Goal: Task Accomplishment & Management: Manage account settings

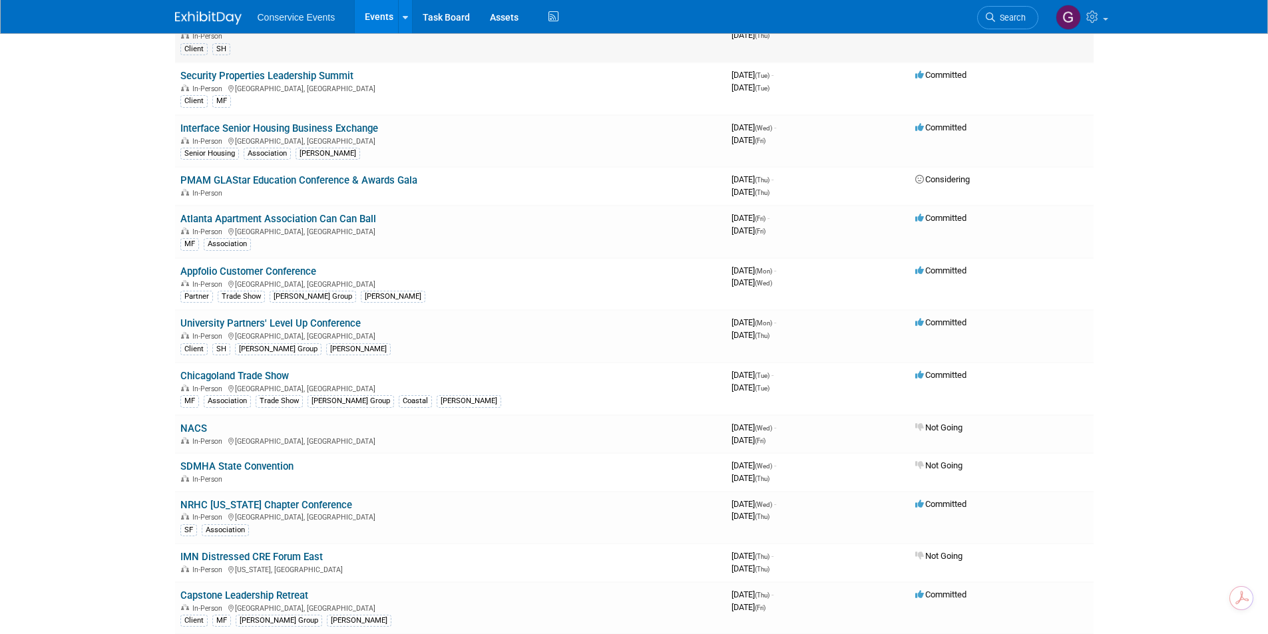
scroll to position [532, 0]
click at [327, 324] on link "University Partners' Level Up Conference" at bounding box center [270, 323] width 180 height 12
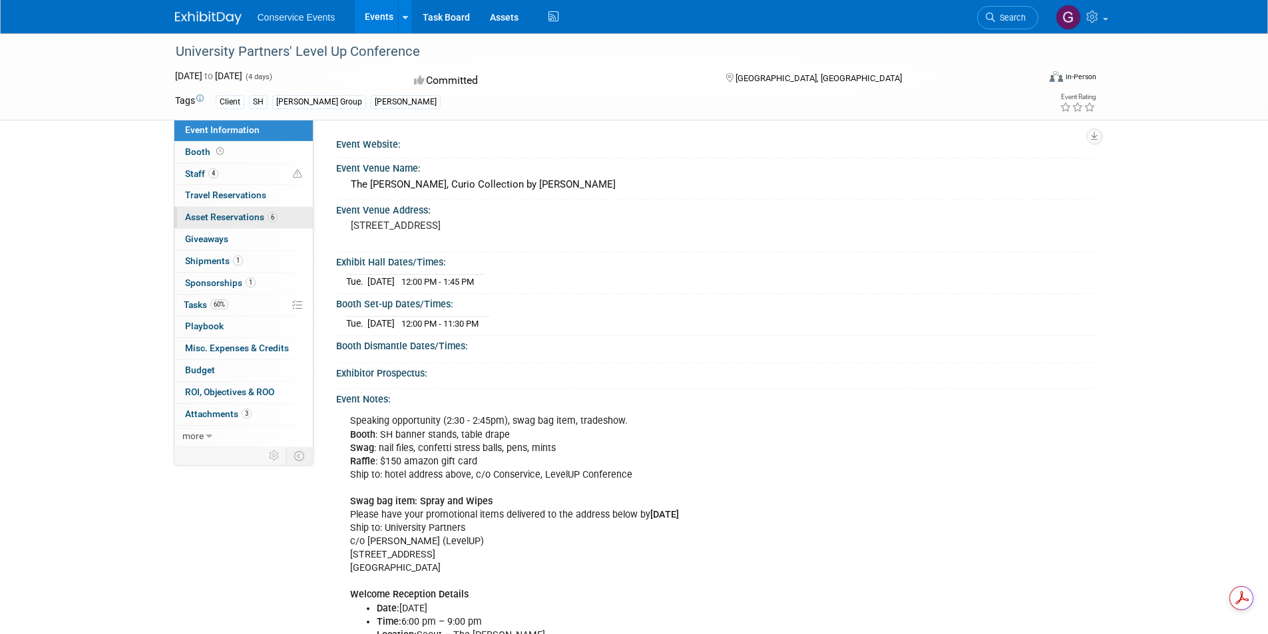
click at [234, 214] on span "Asset Reservations 6" at bounding box center [231, 217] width 93 height 11
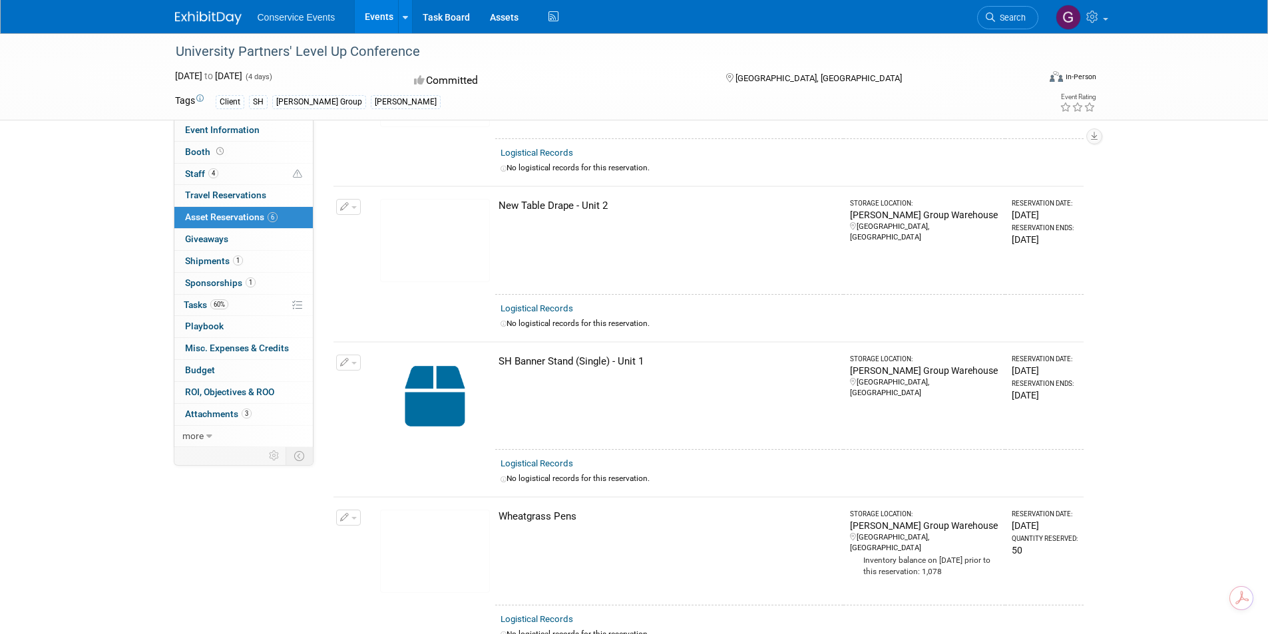
scroll to position [532, 0]
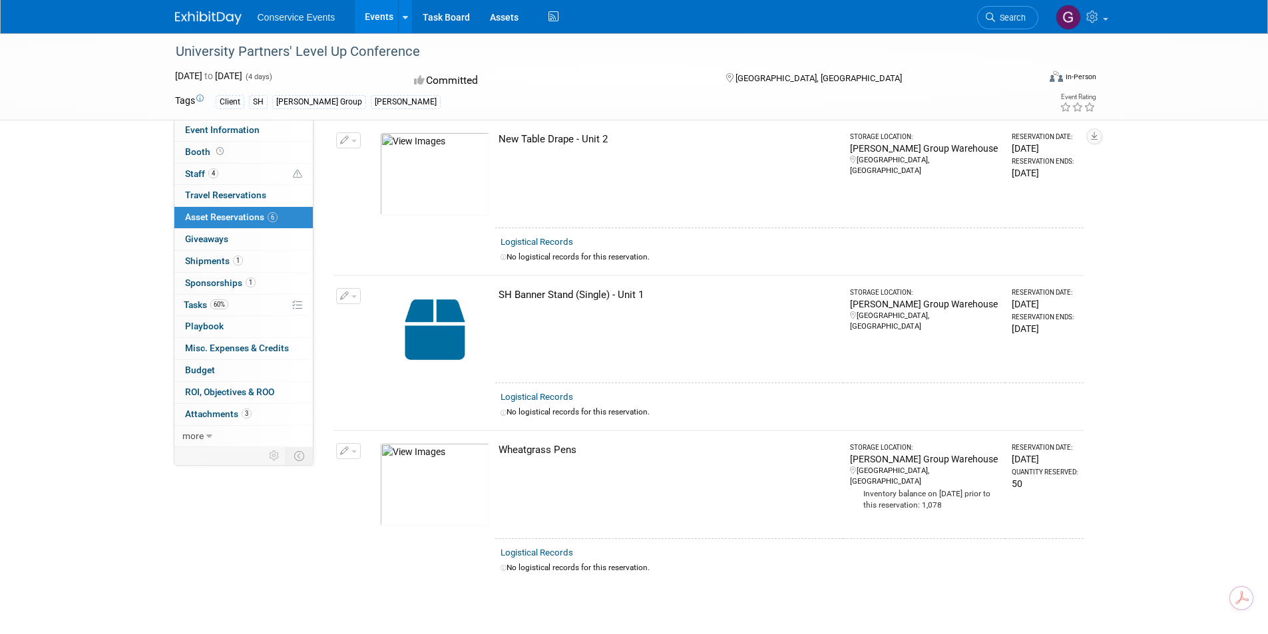
click at [372, 15] on link "Events" at bounding box center [379, 16] width 49 height 33
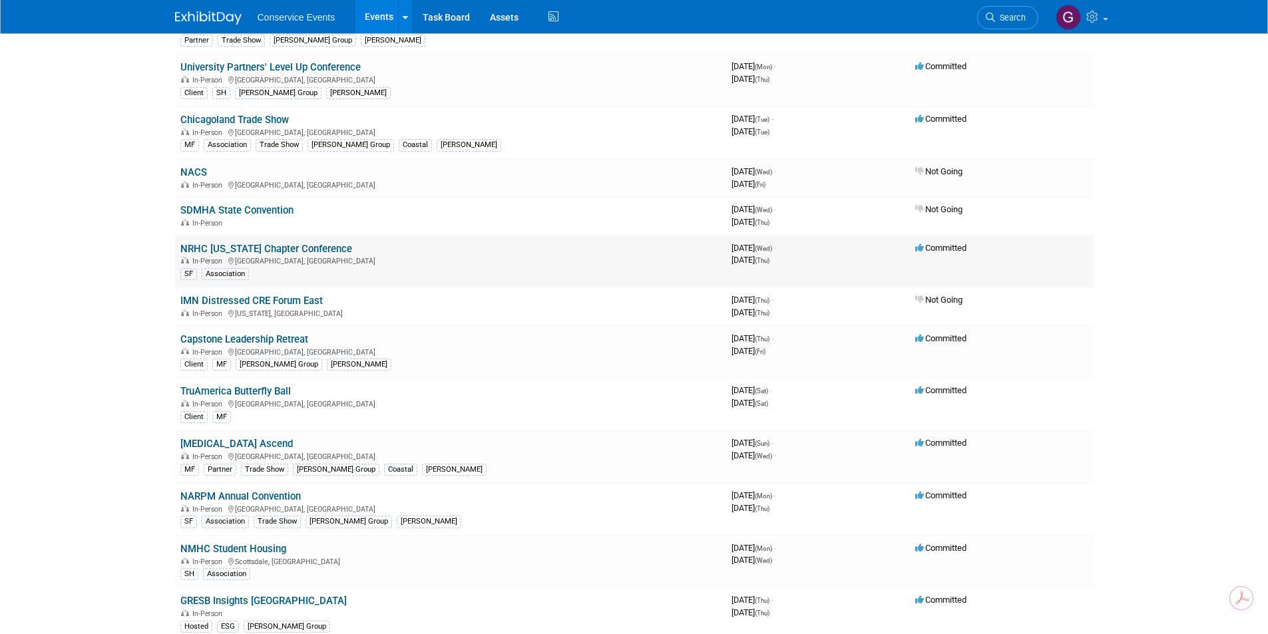
scroll to position [799, 0]
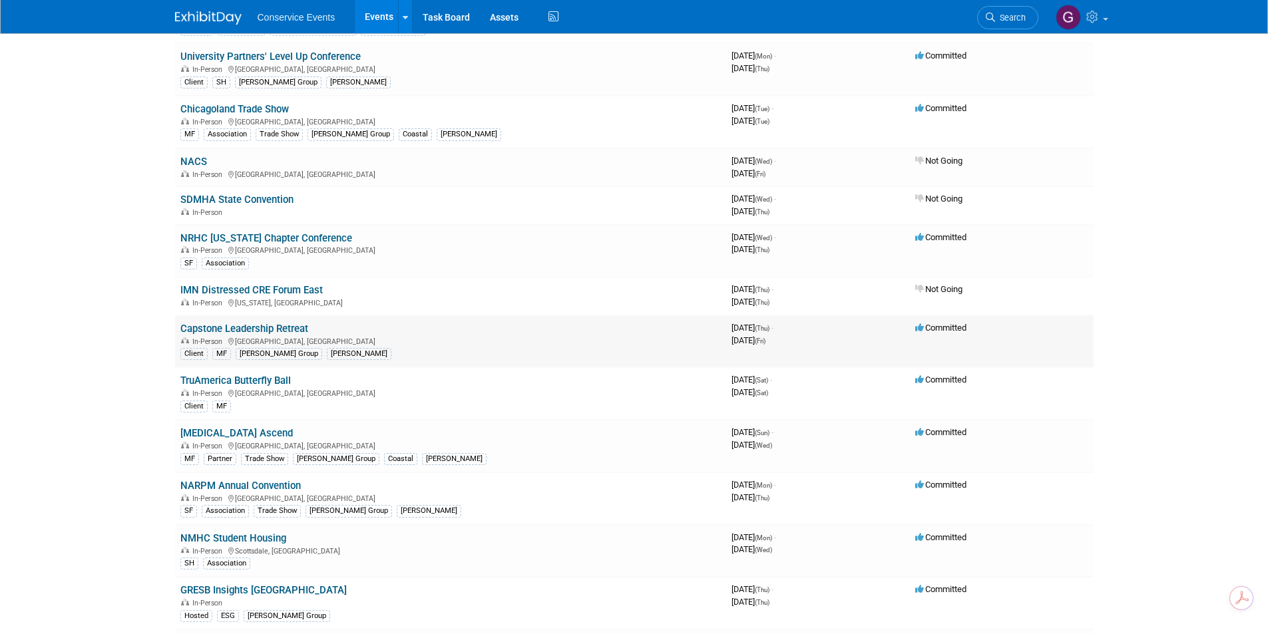
click at [268, 327] on link "Capstone Leadership Retreat" at bounding box center [244, 329] width 128 height 12
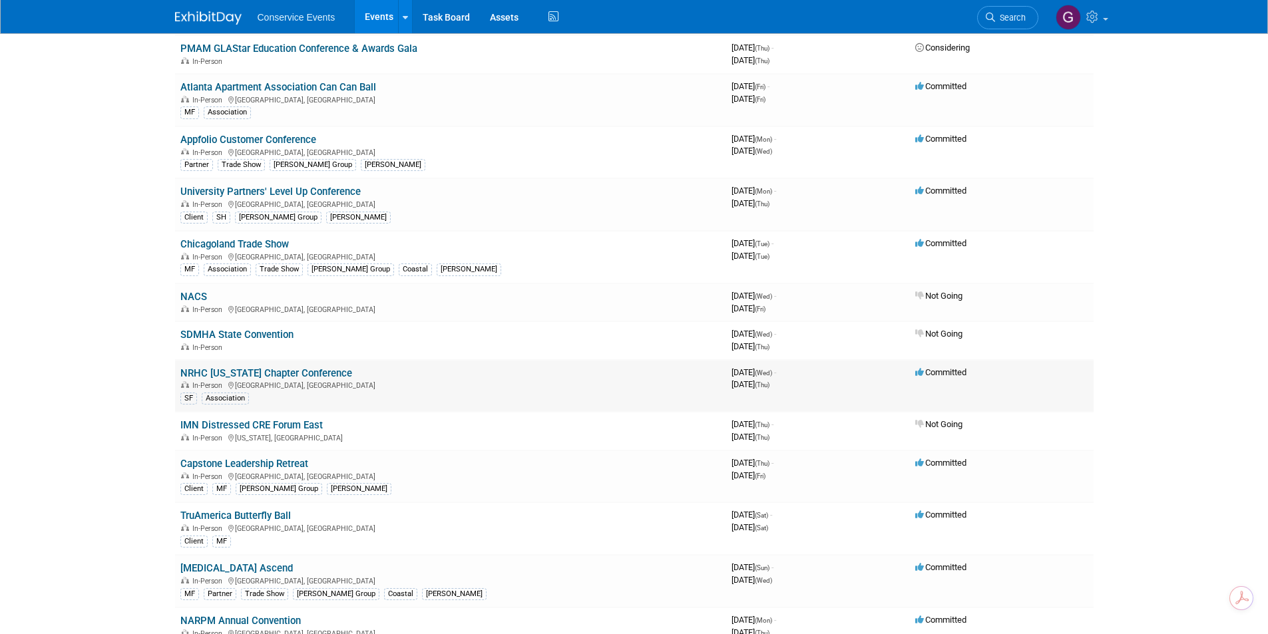
scroll to position [666, 0]
click at [248, 187] on link "University Partners' Level Up Conference" at bounding box center [270, 190] width 180 height 12
click at [285, 456] on link "Capstone Leadership Retreat" at bounding box center [244, 462] width 128 height 12
click at [204, 560] on link "[MEDICAL_DATA] Ascend" at bounding box center [236, 566] width 112 height 12
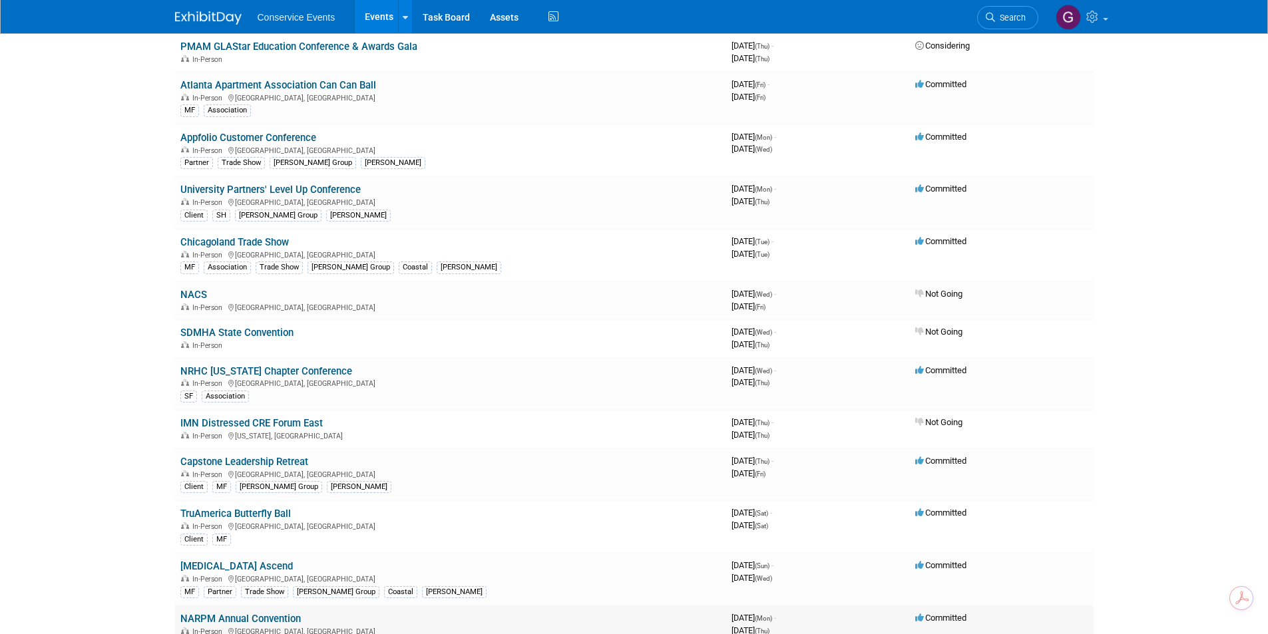
click at [270, 613] on link "NARPM Annual Convention" at bounding box center [240, 619] width 120 height 12
click at [264, 144] on link "Appfolio Customer Conference" at bounding box center [248, 138] width 136 height 12
click at [264, 248] on link "Chicagoland Trade Show" at bounding box center [234, 242] width 108 height 12
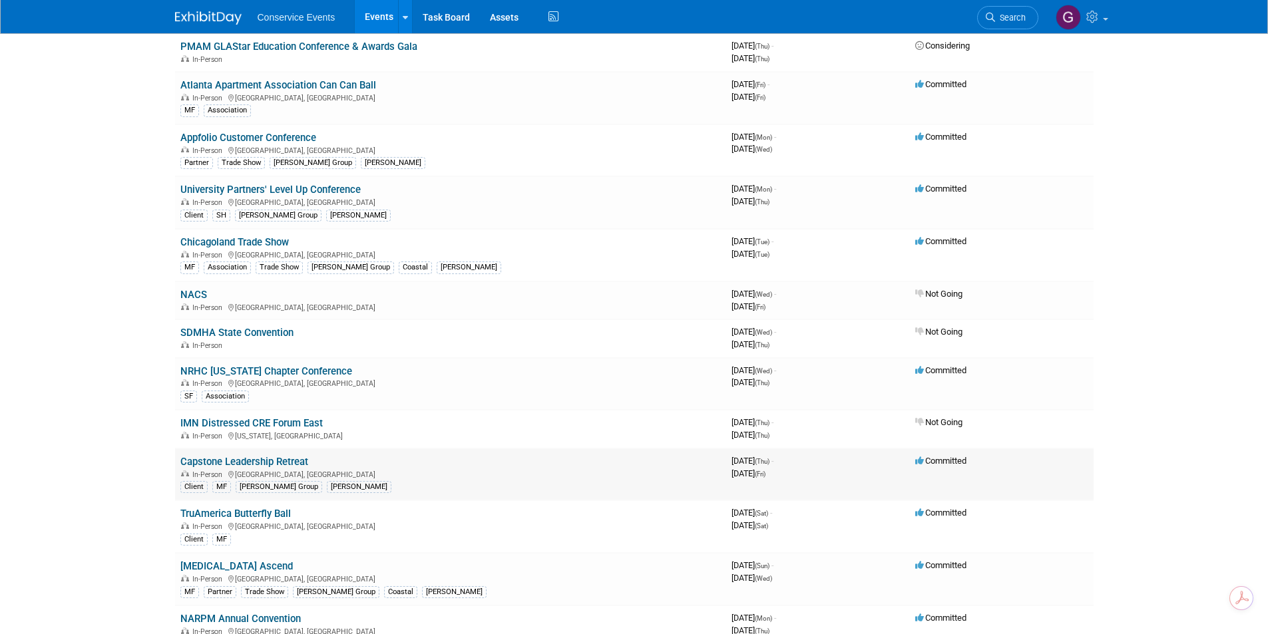
click at [261, 456] on link "Capstone Leadership Retreat" at bounding box center [244, 462] width 128 height 12
click at [495, 21] on link "Assets" at bounding box center [504, 16] width 49 height 33
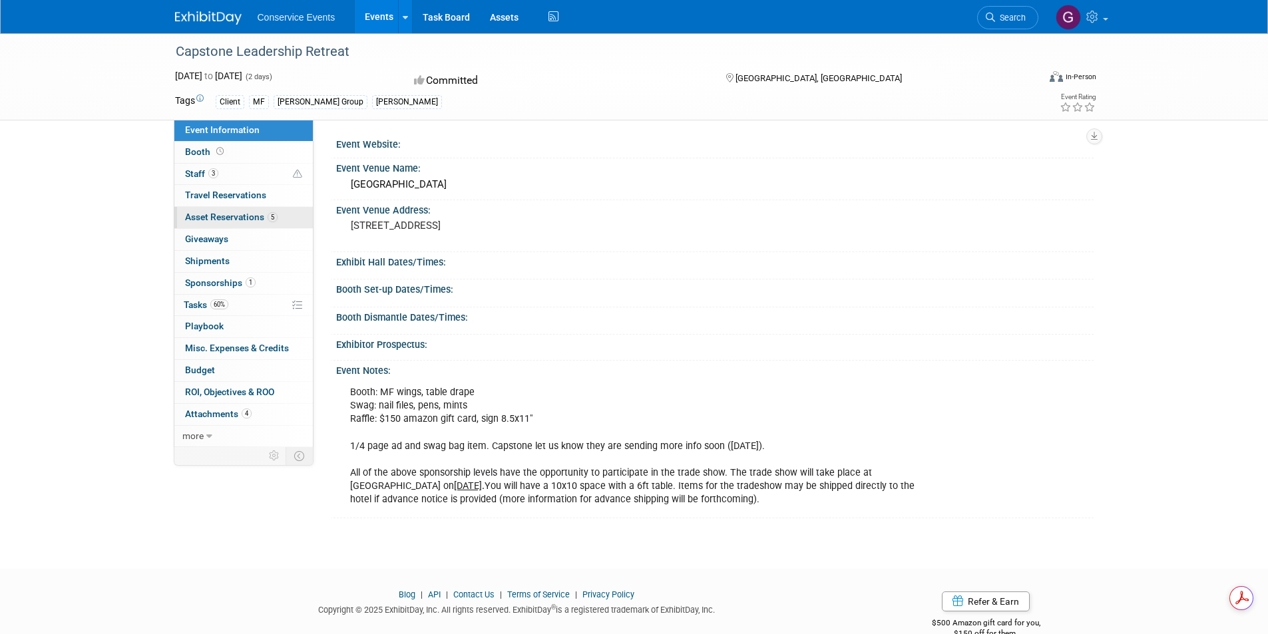
click at [239, 215] on span "Asset Reservations 5" at bounding box center [231, 217] width 93 height 11
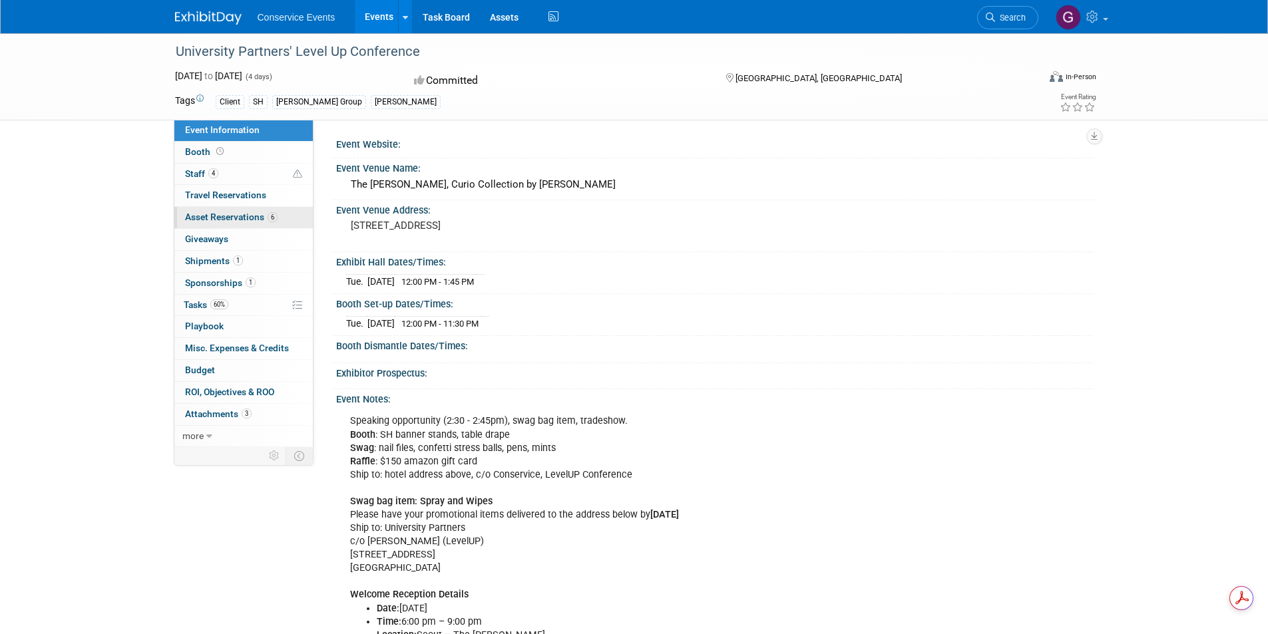
click at [224, 215] on span "Asset Reservations 6" at bounding box center [231, 217] width 93 height 11
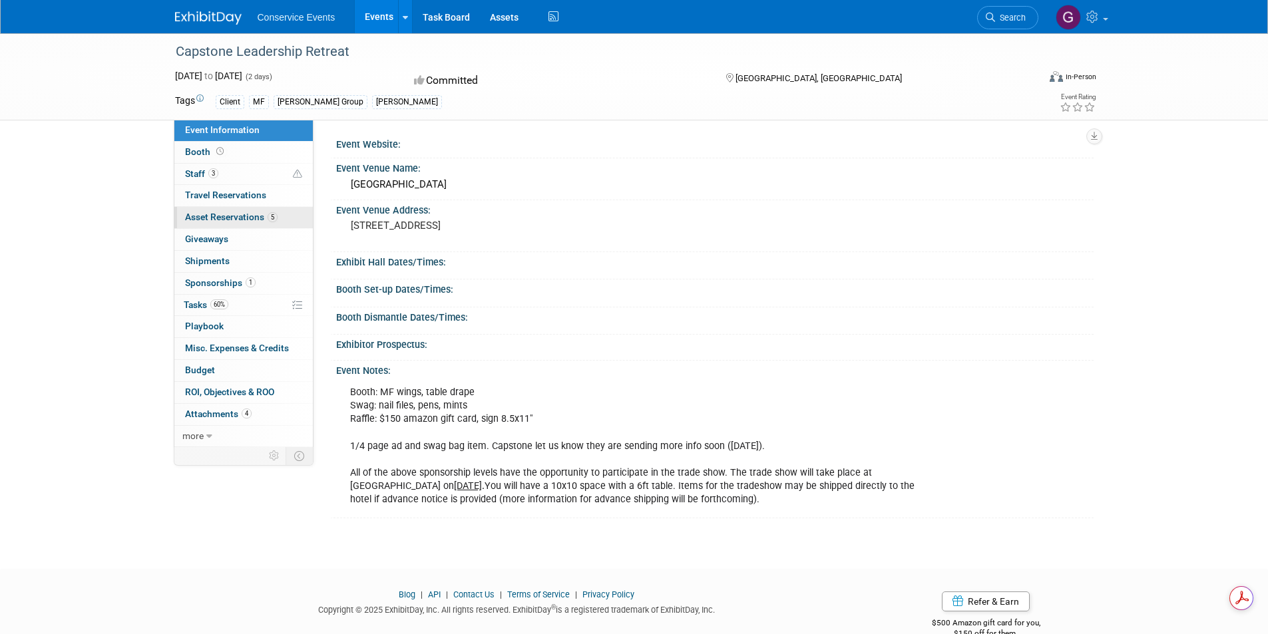
click at [233, 213] on span "Asset Reservations 5" at bounding box center [231, 217] width 93 height 11
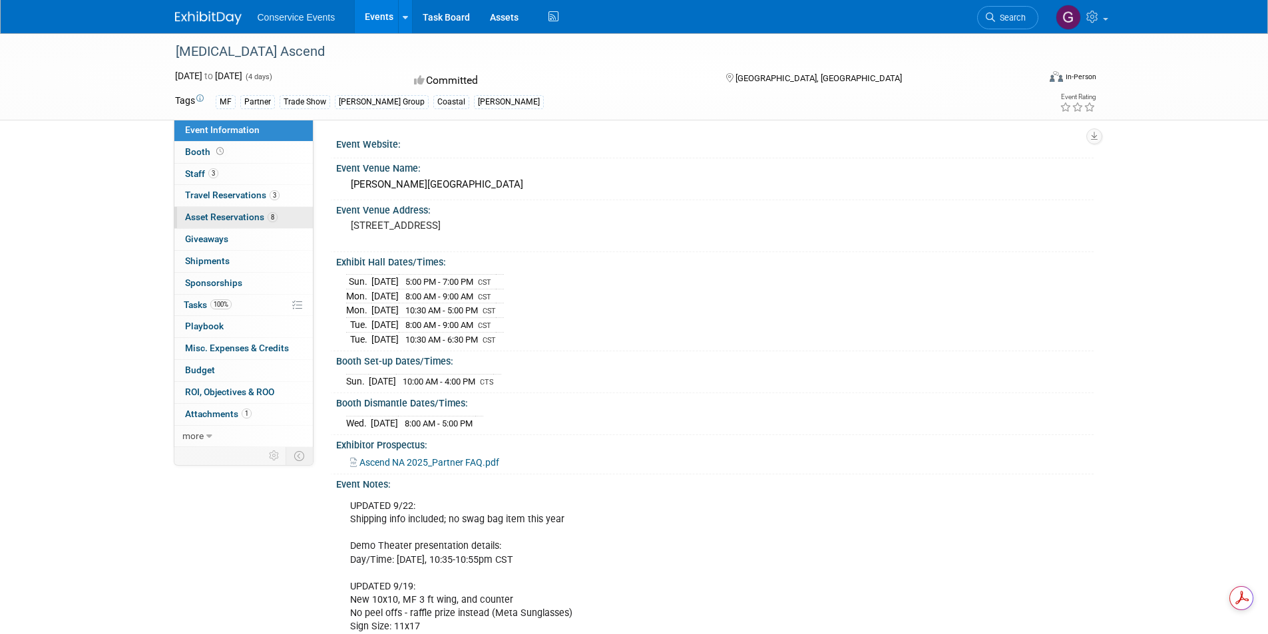
click at [215, 218] on span "Asset Reservations 8" at bounding box center [231, 217] width 93 height 11
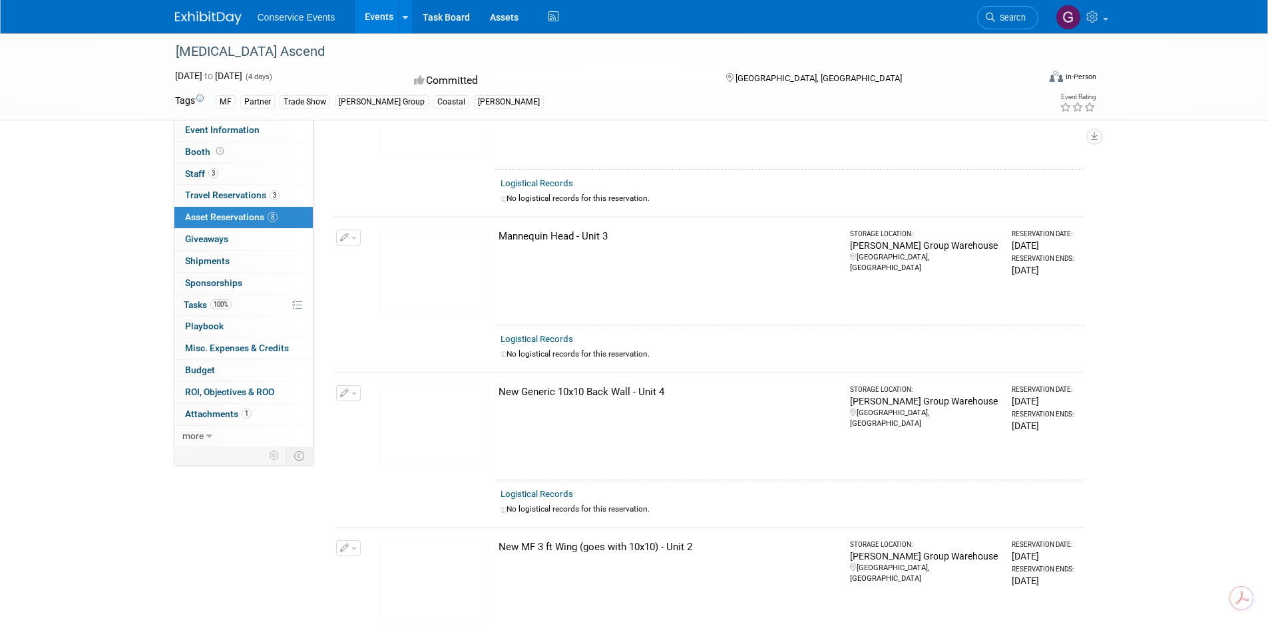
scroll to position [532, 0]
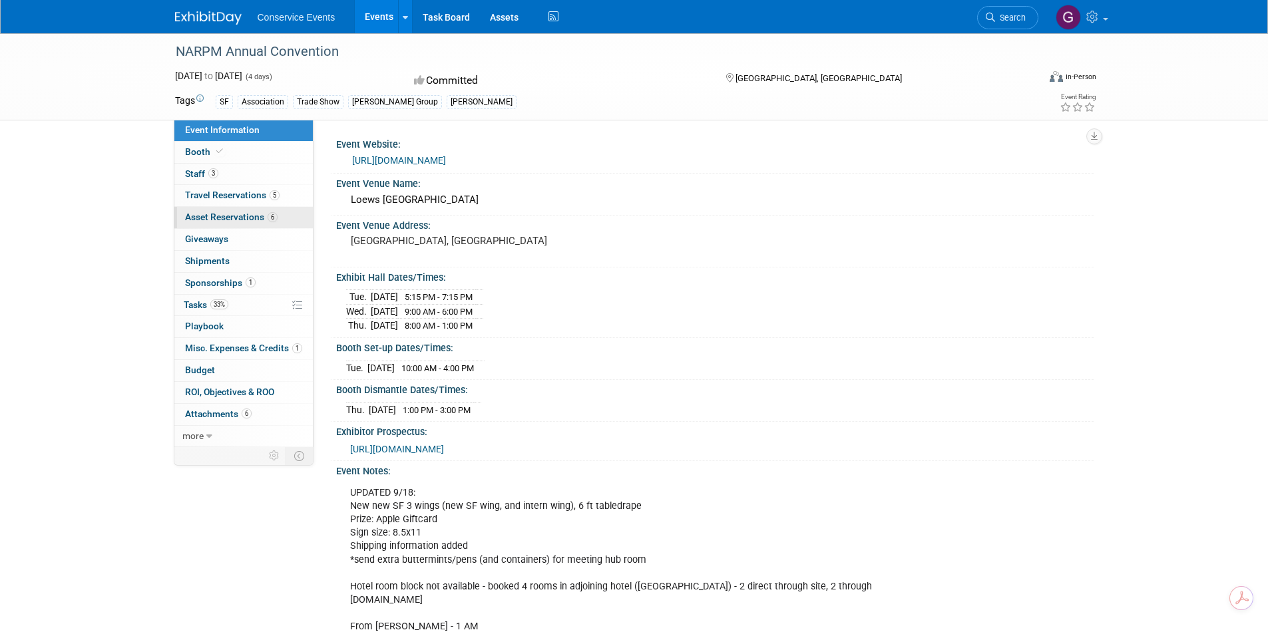
click at [228, 212] on span "Asset Reservations 6" at bounding box center [231, 217] width 93 height 11
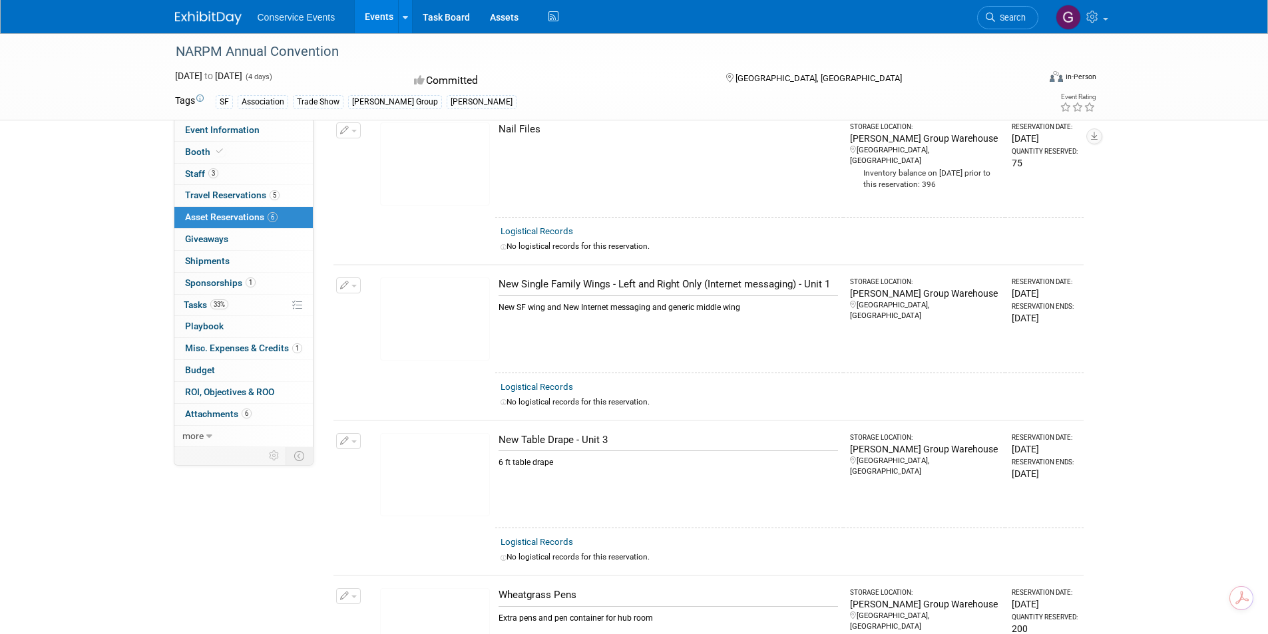
scroll to position [399, 0]
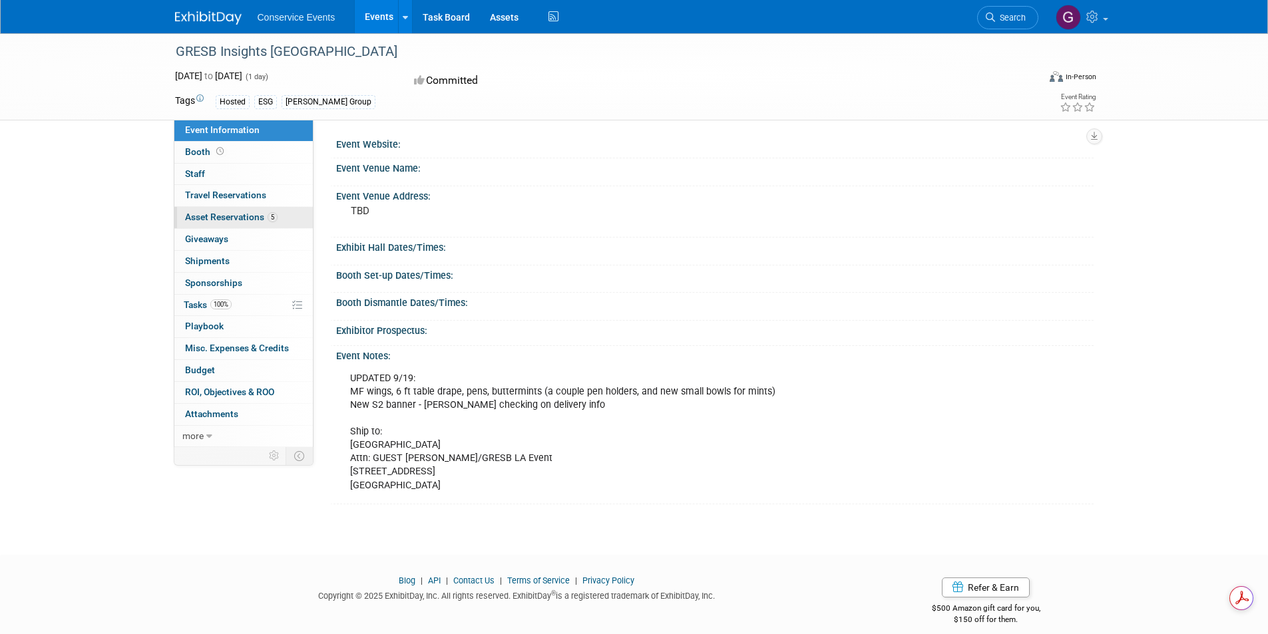
click at [220, 215] on span "Asset Reservations 5" at bounding box center [231, 217] width 93 height 11
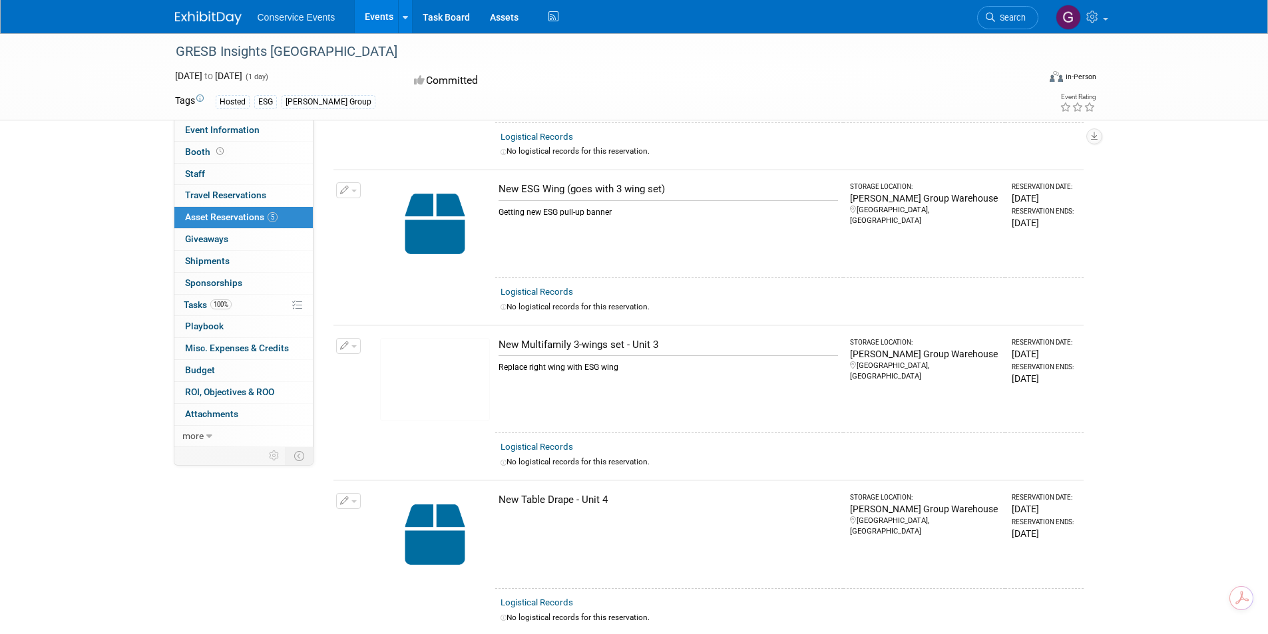
scroll to position [200, 0]
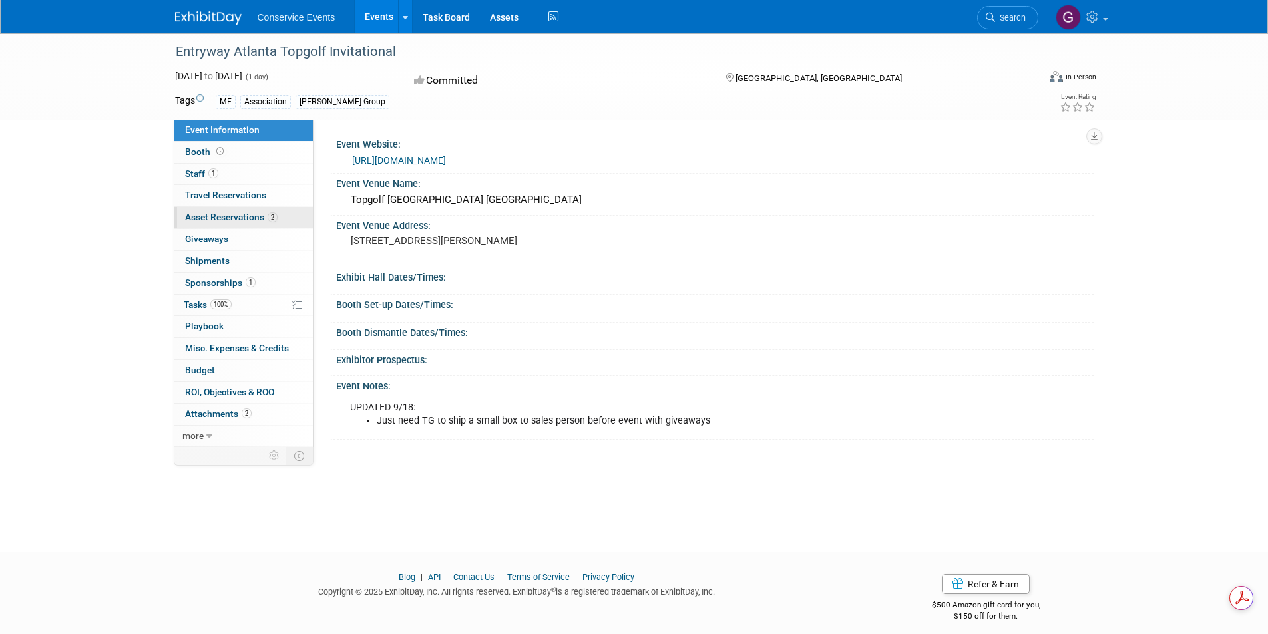
click at [235, 215] on span "Asset Reservations 2" at bounding box center [231, 217] width 93 height 11
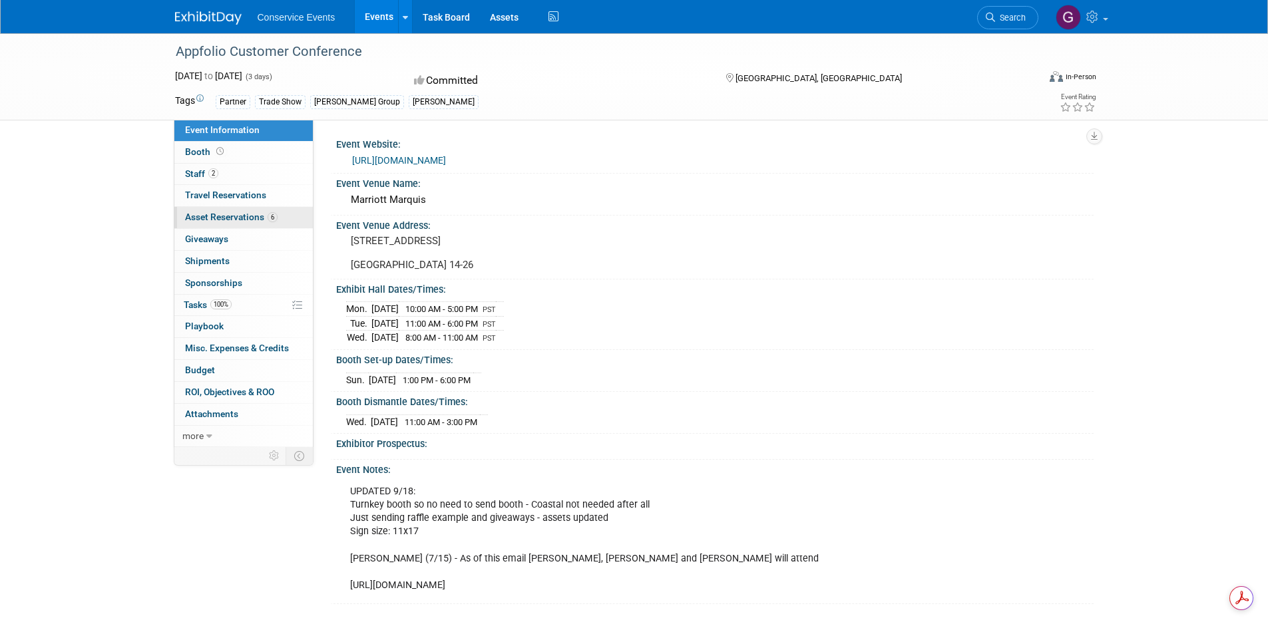
click at [224, 216] on span "Asset Reservations 6" at bounding box center [231, 217] width 93 height 11
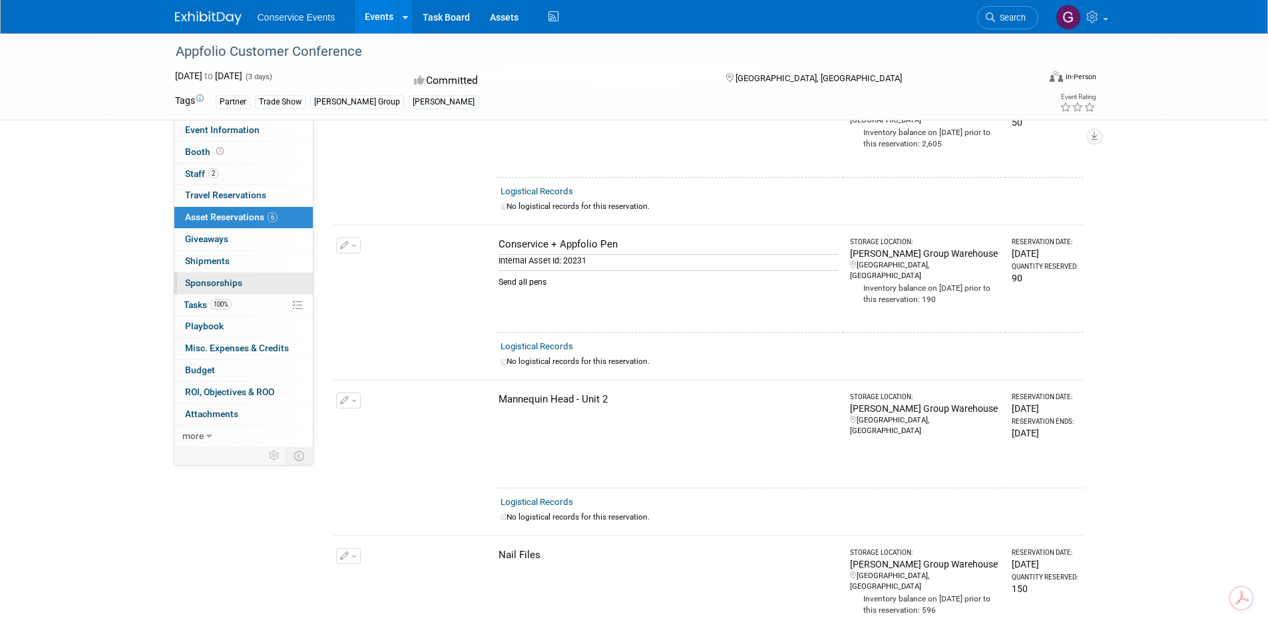
scroll to position [158, 0]
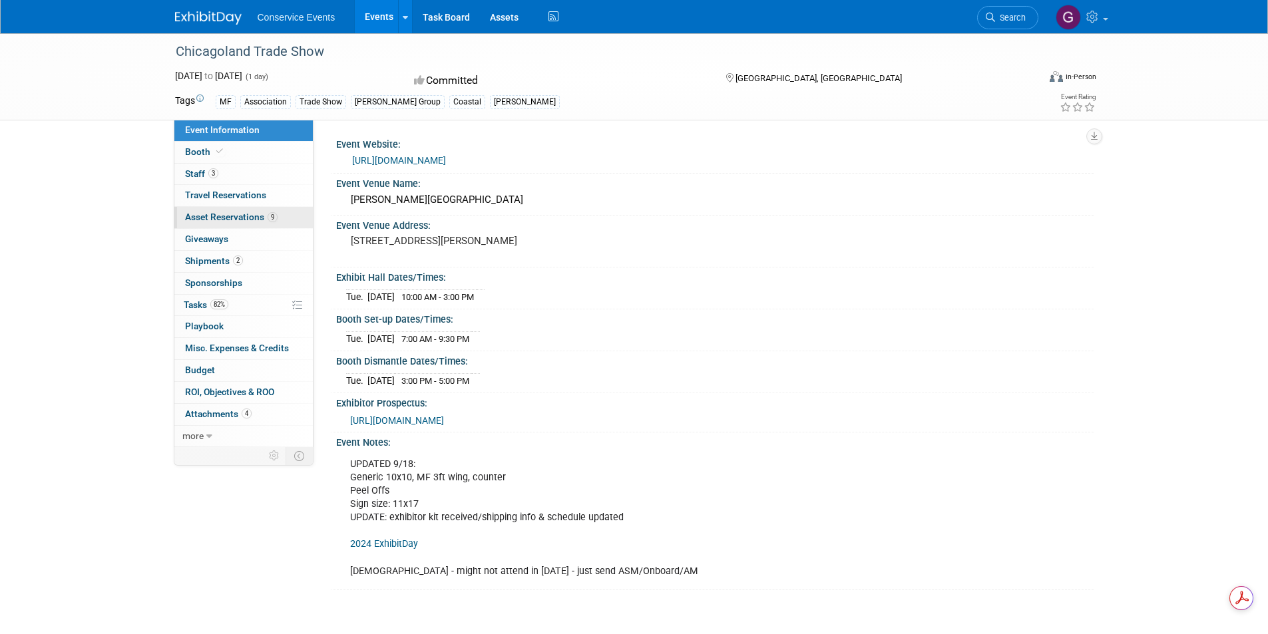
click at [197, 220] on span "Asset Reservations 9" at bounding box center [231, 217] width 93 height 11
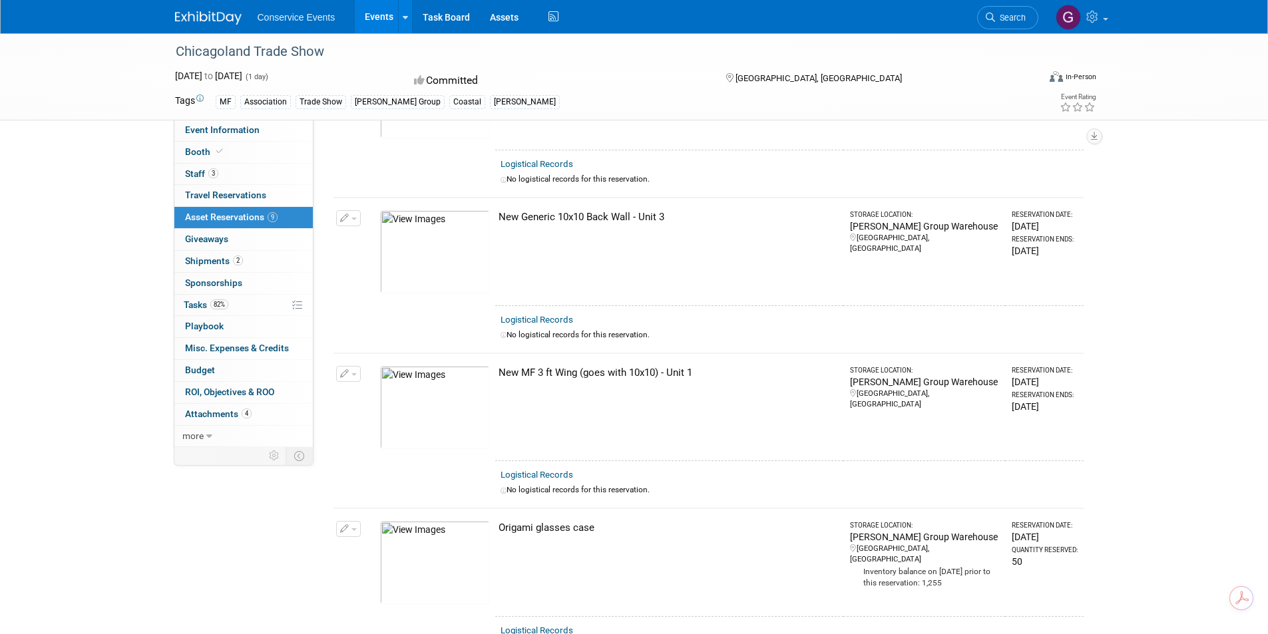
scroll to position [466, 0]
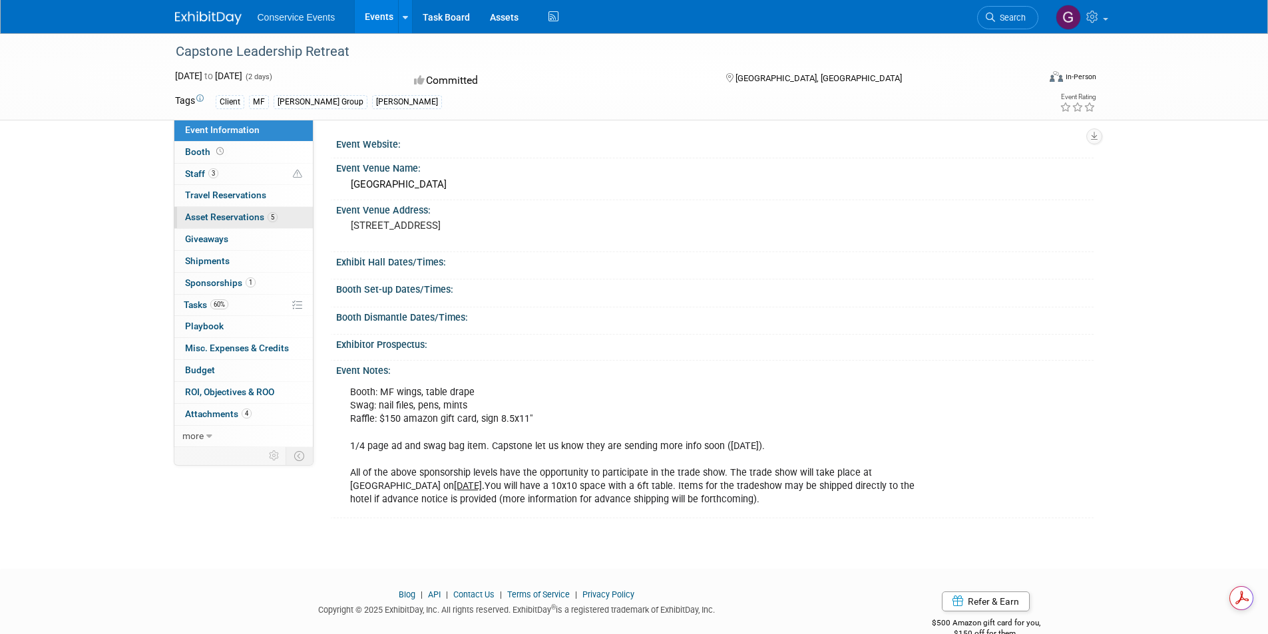
click at [225, 216] on span "Asset Reservations 5" at bounding box center [231, 217] width 93 height 11
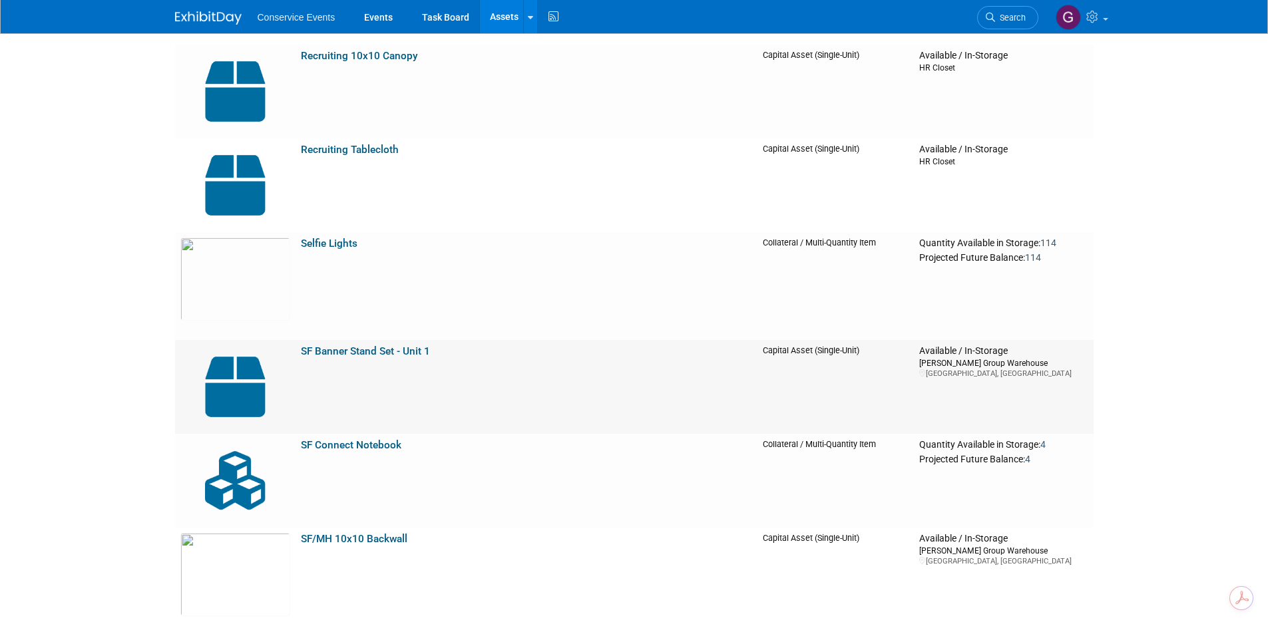
scroll to position [20235, 0]
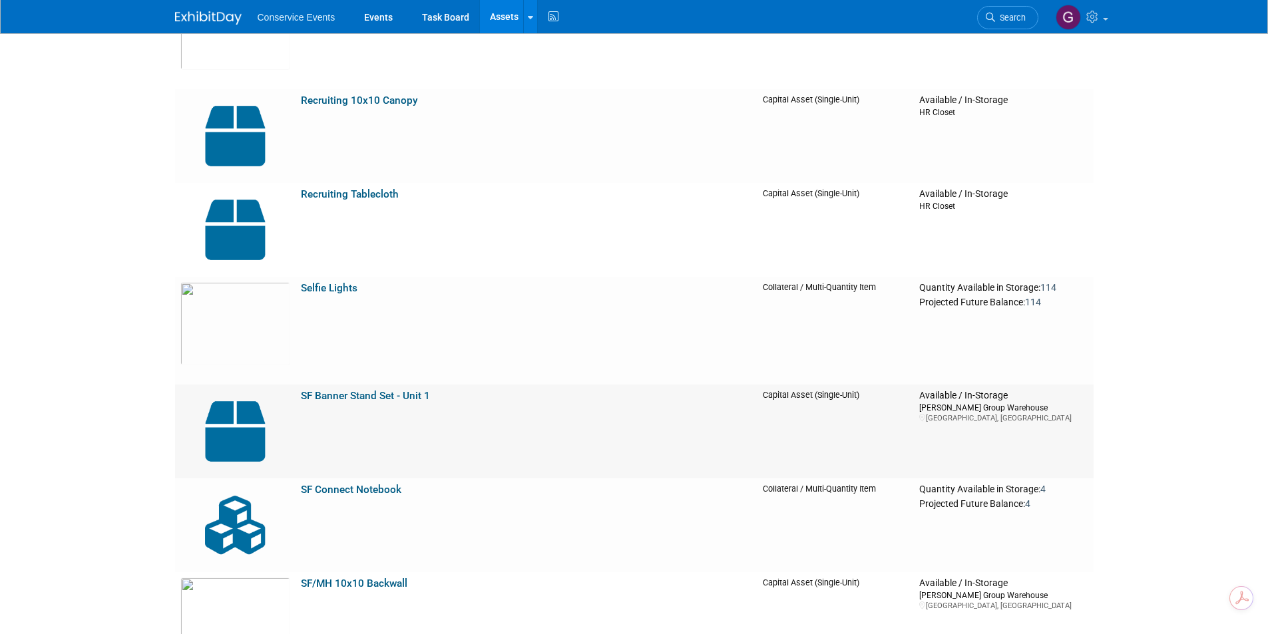
click at [401, 400] on link "SF Banner Stand Set - Unit 1" at bounding box center [365, 396] width 129 height 12
click at [421, 385] on td "SF Banner Stand Set - Unit 1" at bounding box center [527, 432] width 463 height 94
click at [381, 390] on link "SF Banner Stand Set - Unit 1" at bounding box center [365, 396] width 129 height 12
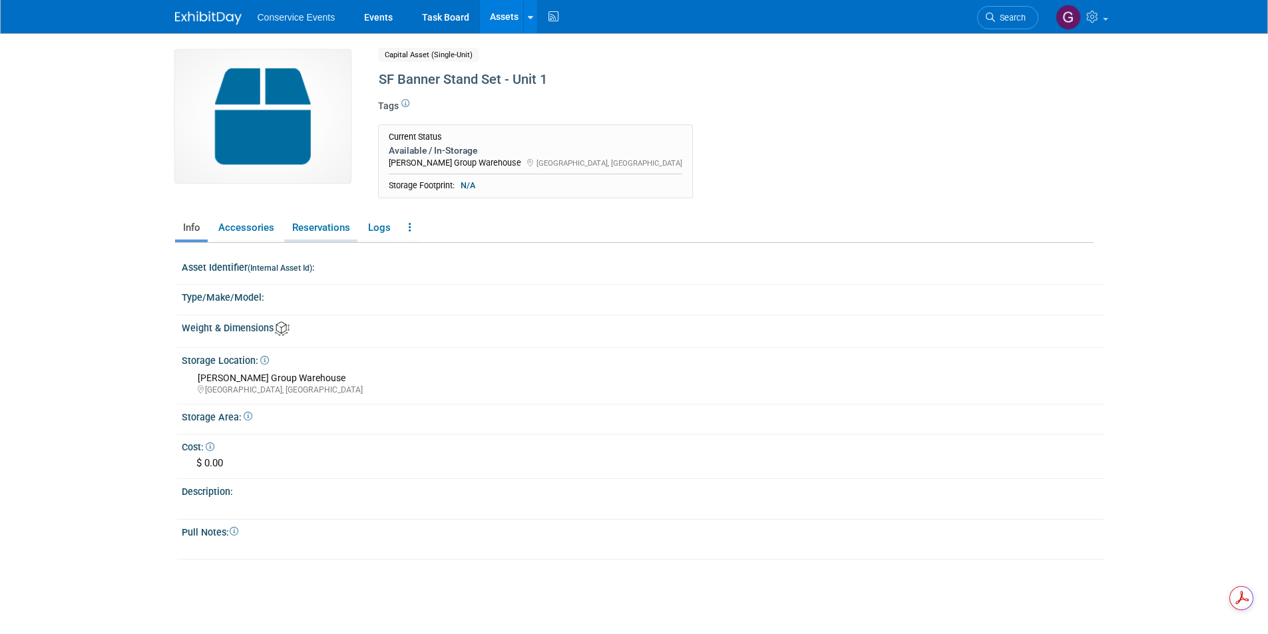
click at [327, 227] on link "Reservations" at bounding box center [320, 227] width 73 height 23
click at [321, 226] on link "Reservations" at bounding box center [320, 227] width 73 height 23
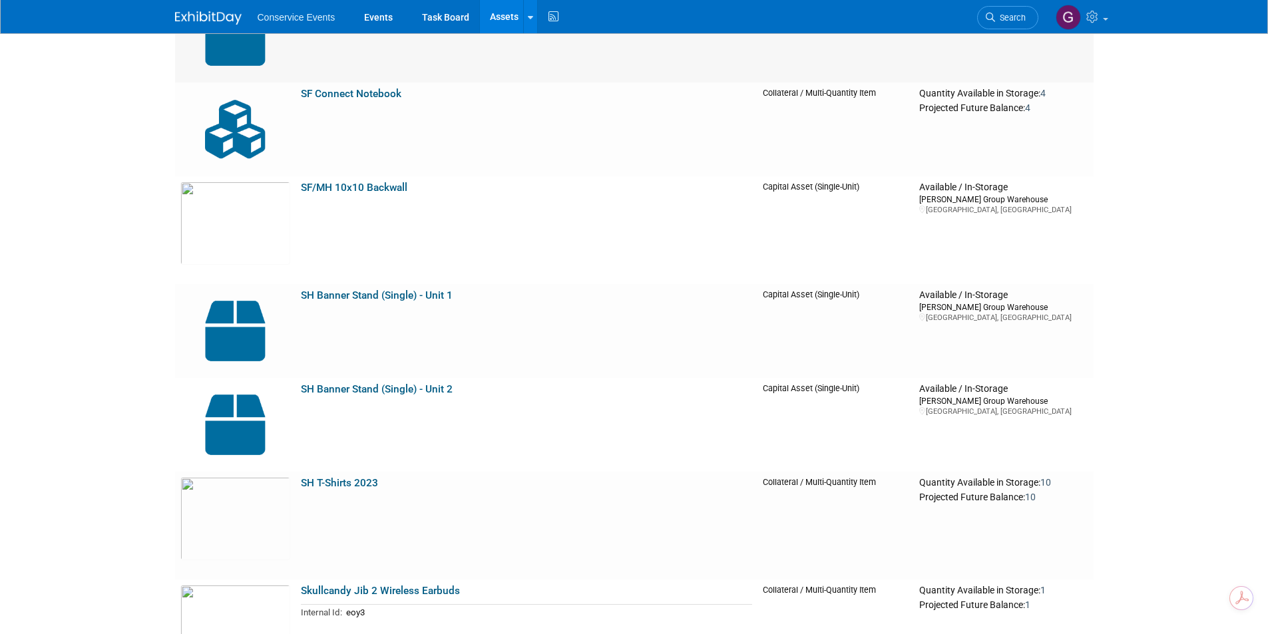
scroll to position [20634, 0]
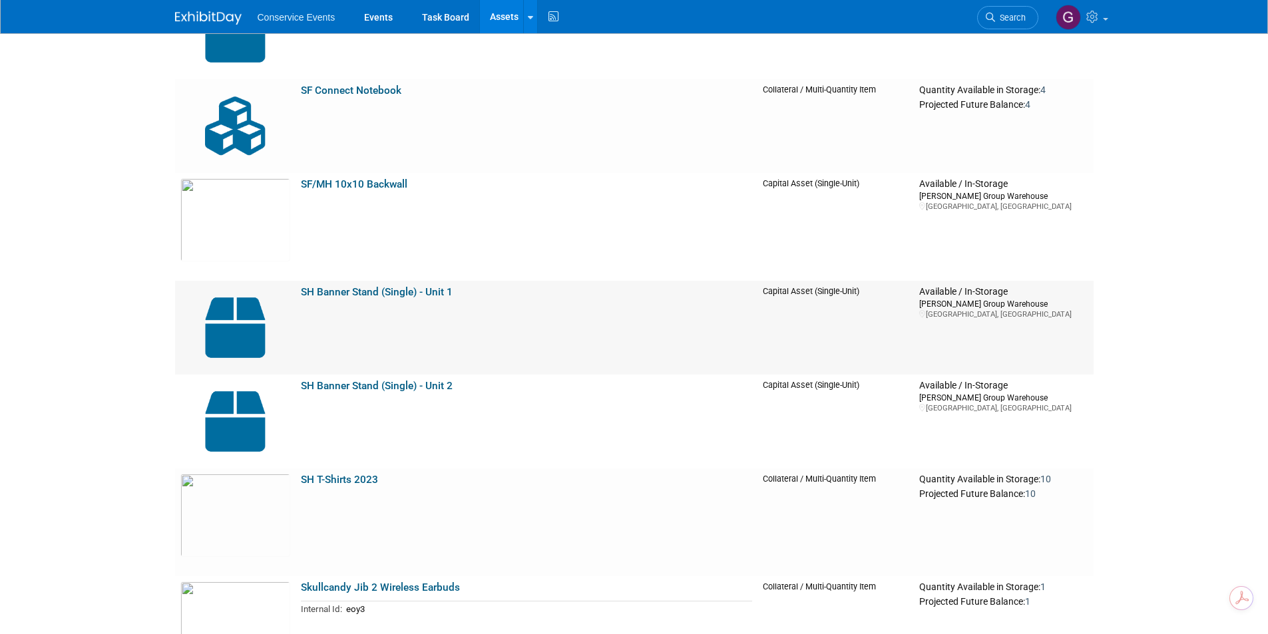
click at [398, 290] on link "SH Banner Stand (Single) - Unit 1" at bounding box center [377, 292] width 152 height 12
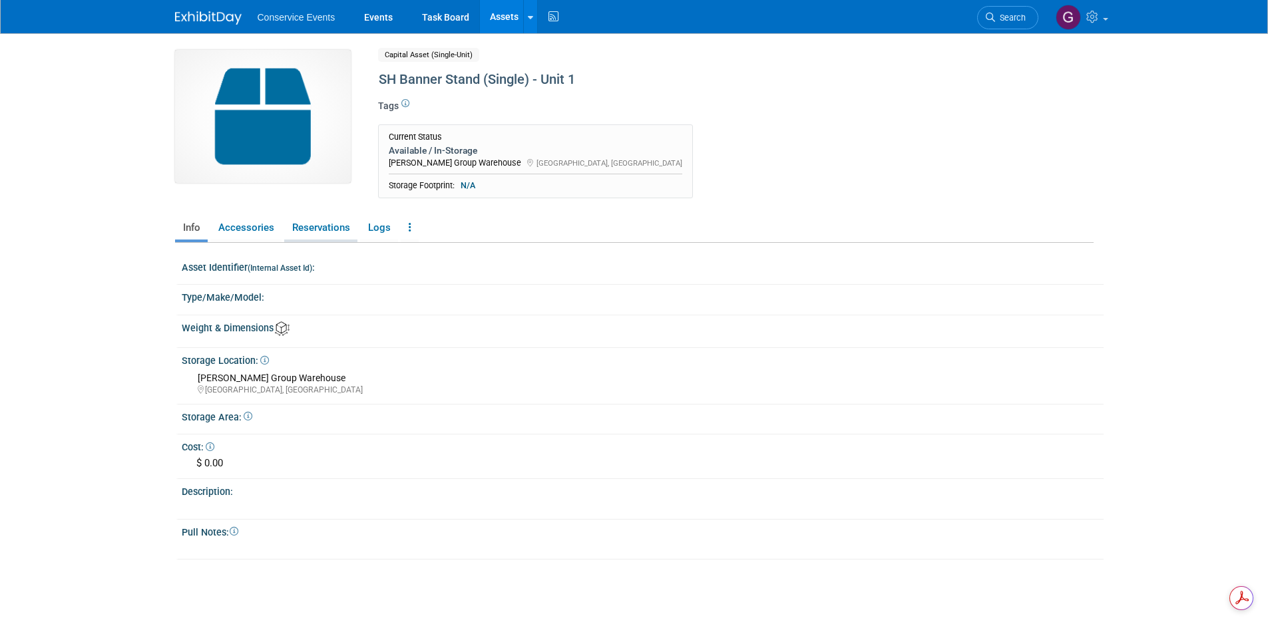
click at [327, 229] on link "Reservations" at bounding box center [320, 227] width 73 height 23
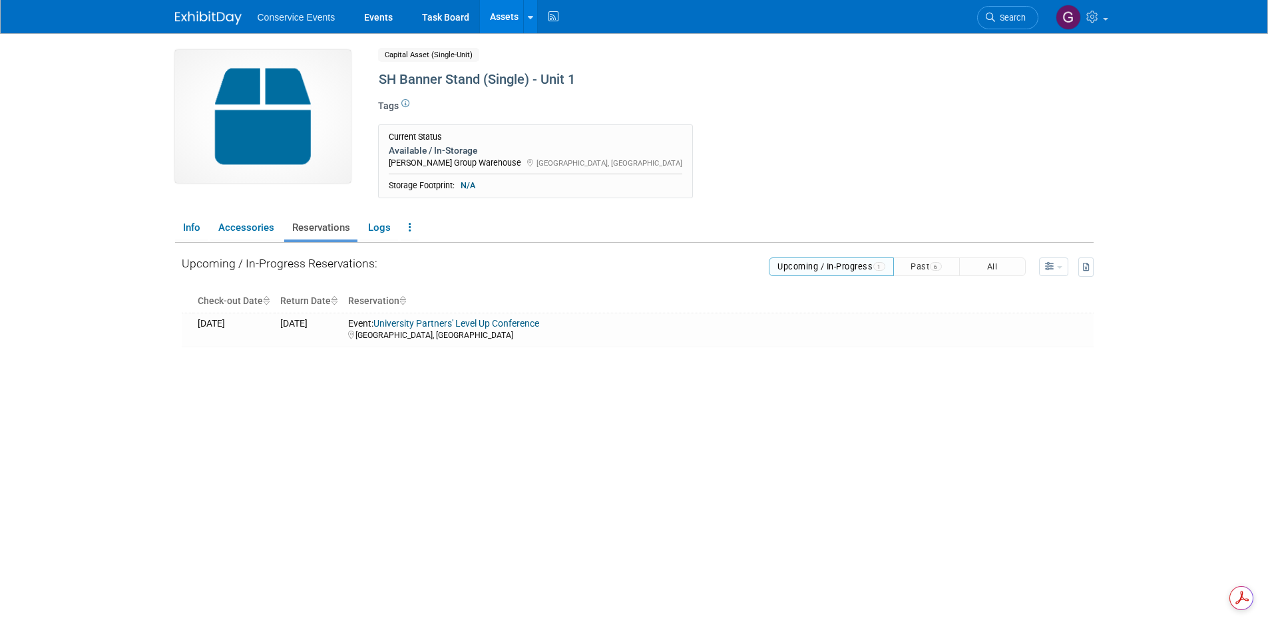
click at [507, 18] on link "Assets" at bounding box center [504, 16] width 49 height 33
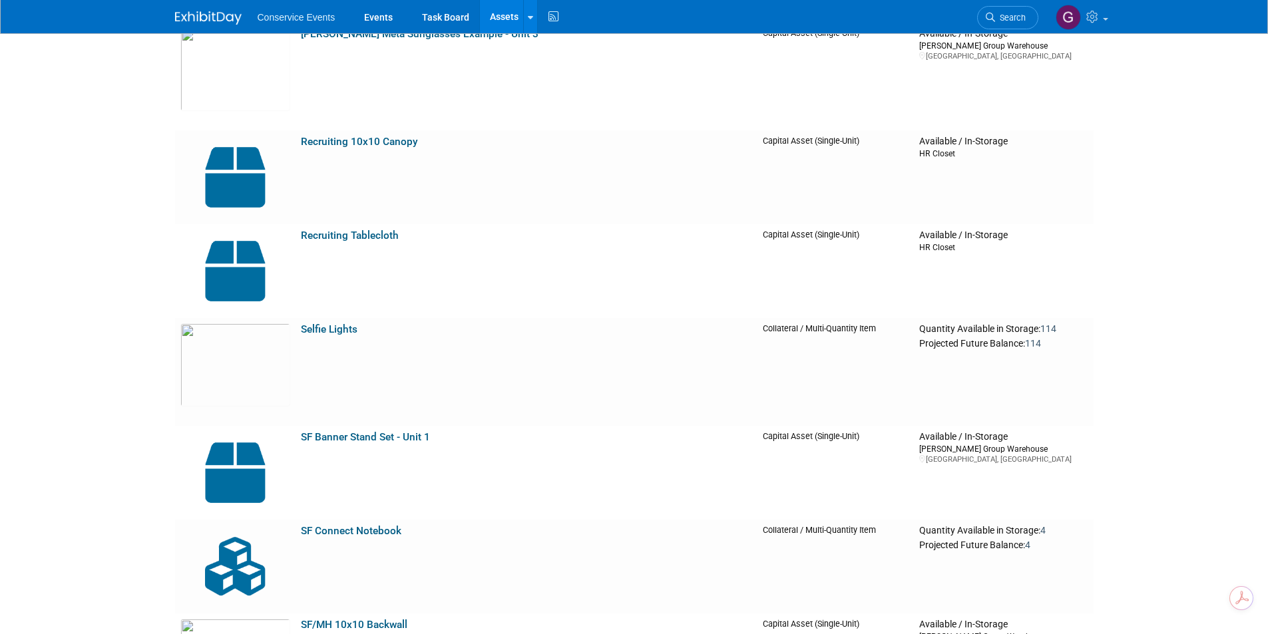
scroll to position [20302, 0]
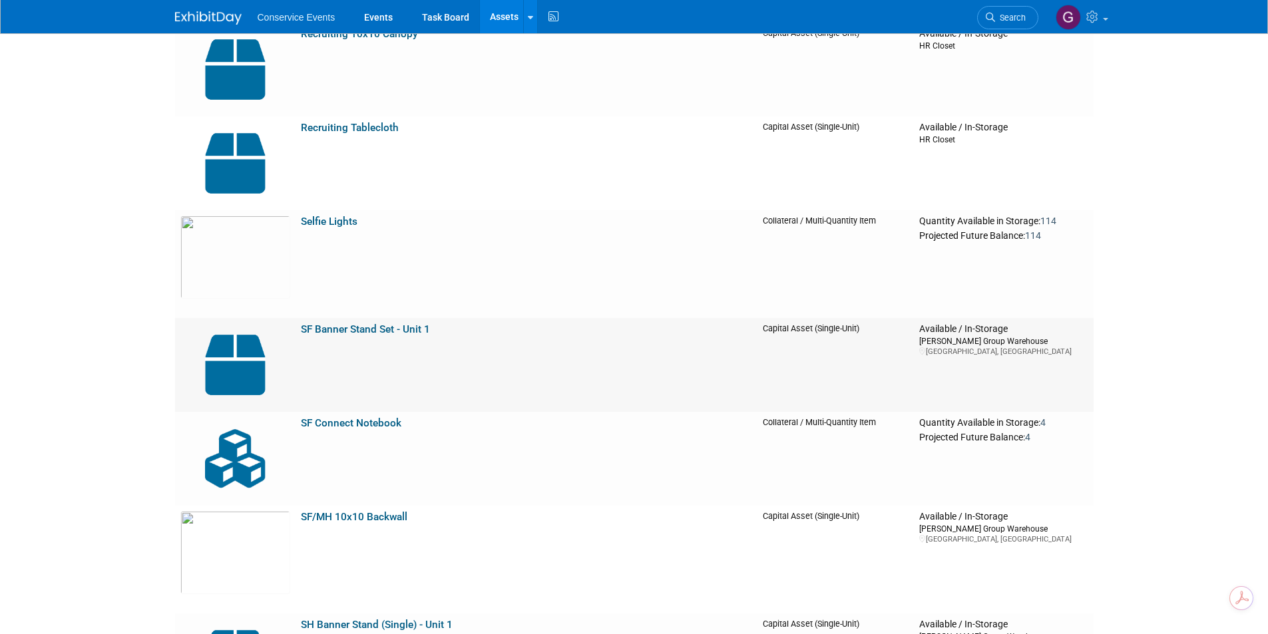
click at [389, 333] on link "SF Banner Stand Set - Unit 1" at bounding box center [365, 329] width 129 height 12
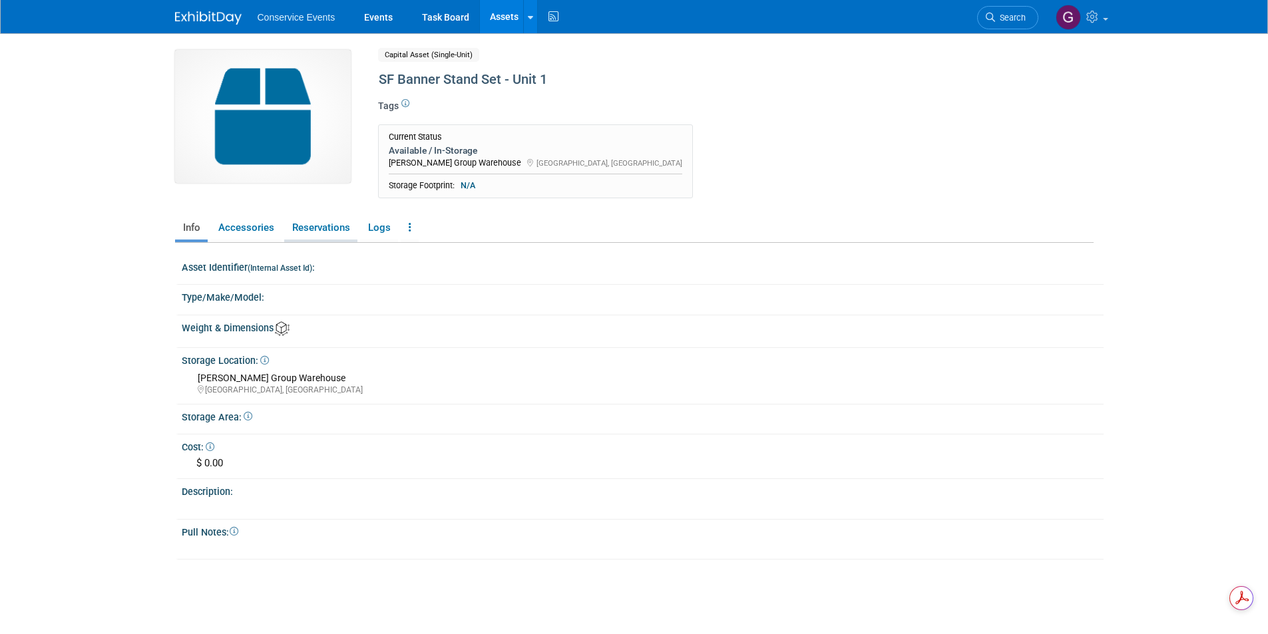
click at [313, 225] on link "Reservations" at bounding box center [320, 227] width 73 height 23
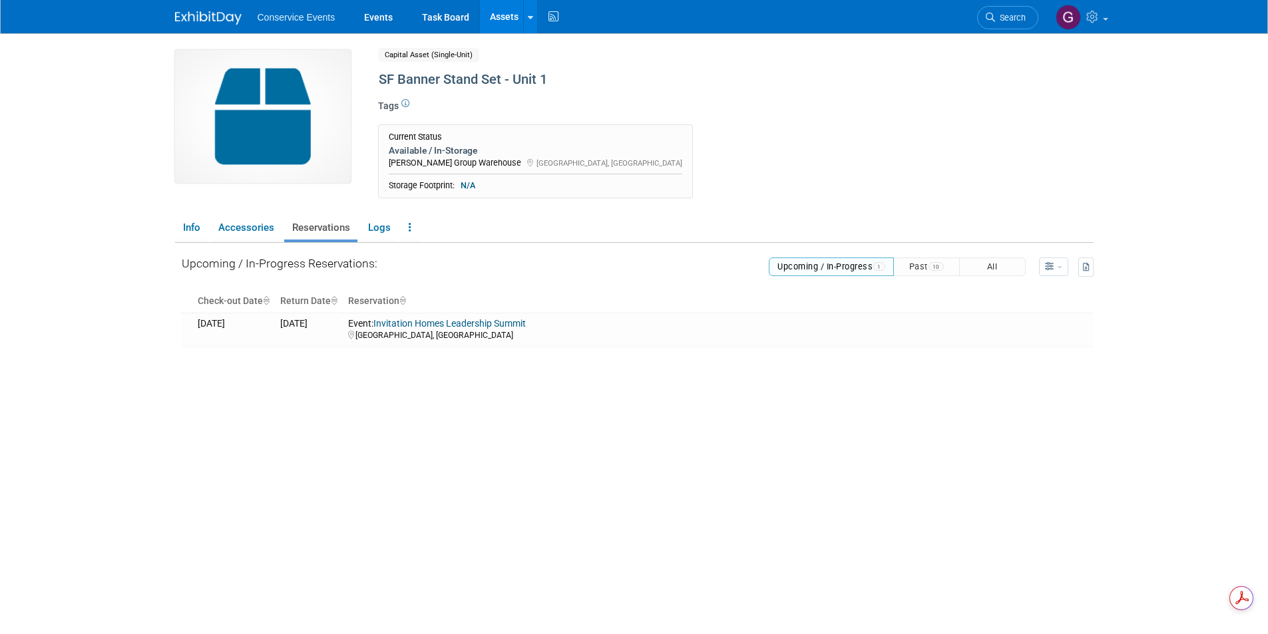
click at [509, 13] on link "Assets" at bounding box center [504, 16] width 49 height 33
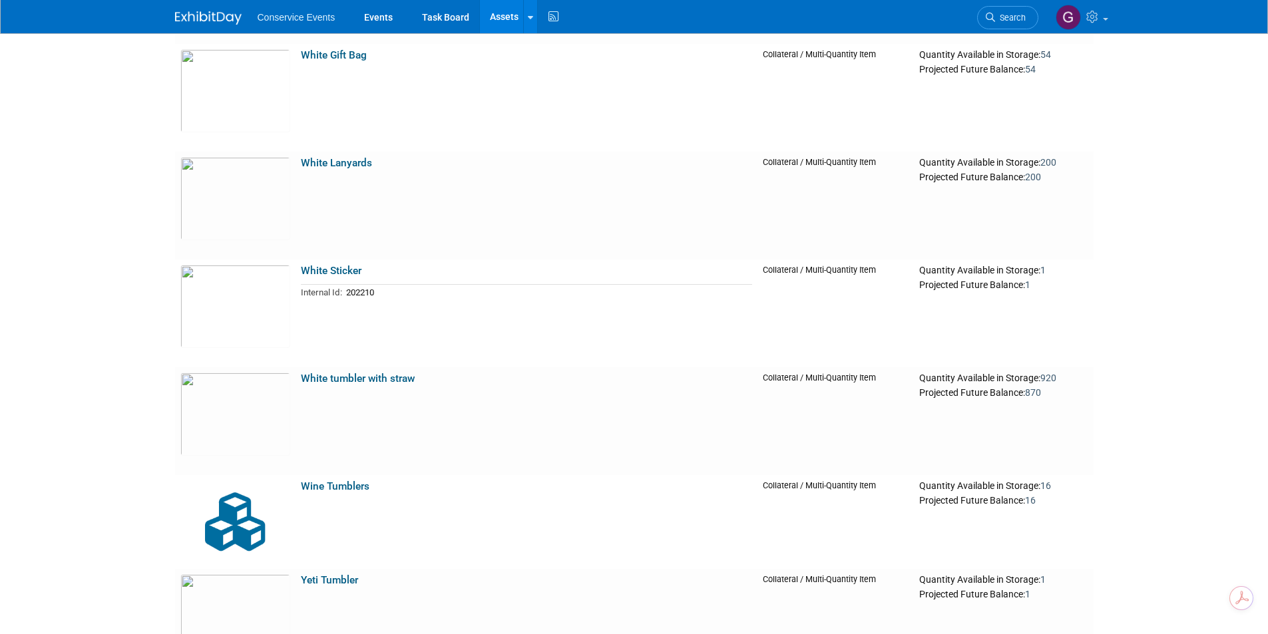
scroll to position [24775, 0]
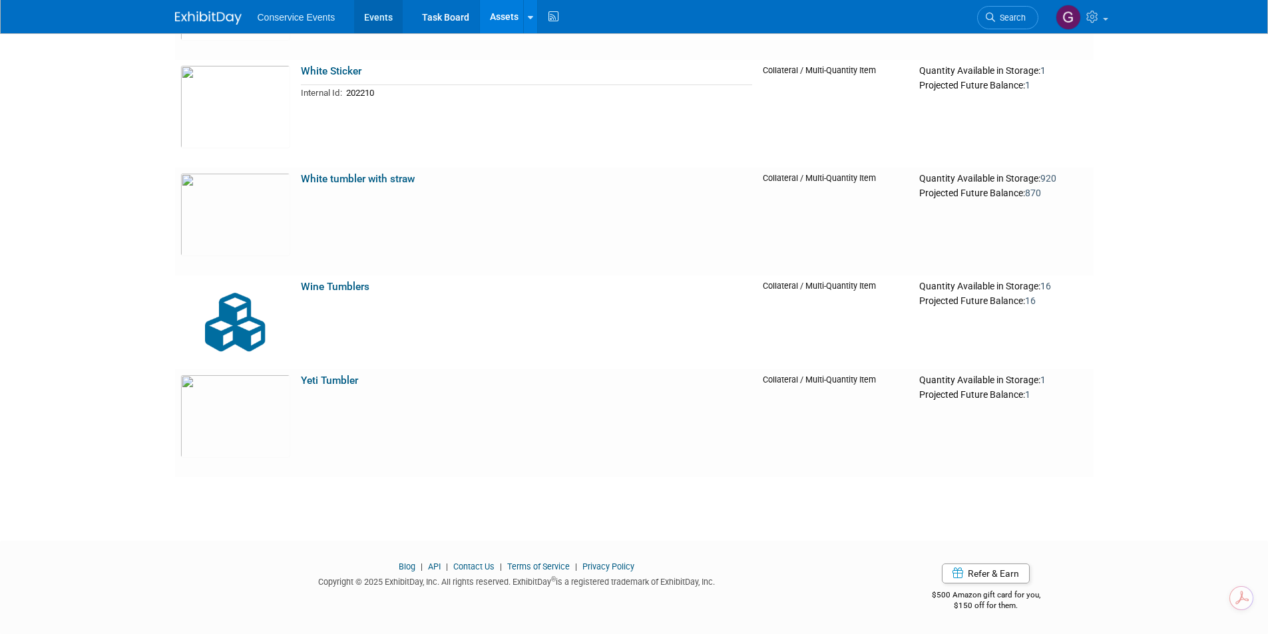
click at [379, 15] on link "Events" at bounding box center [378, 16] width 49 height 33
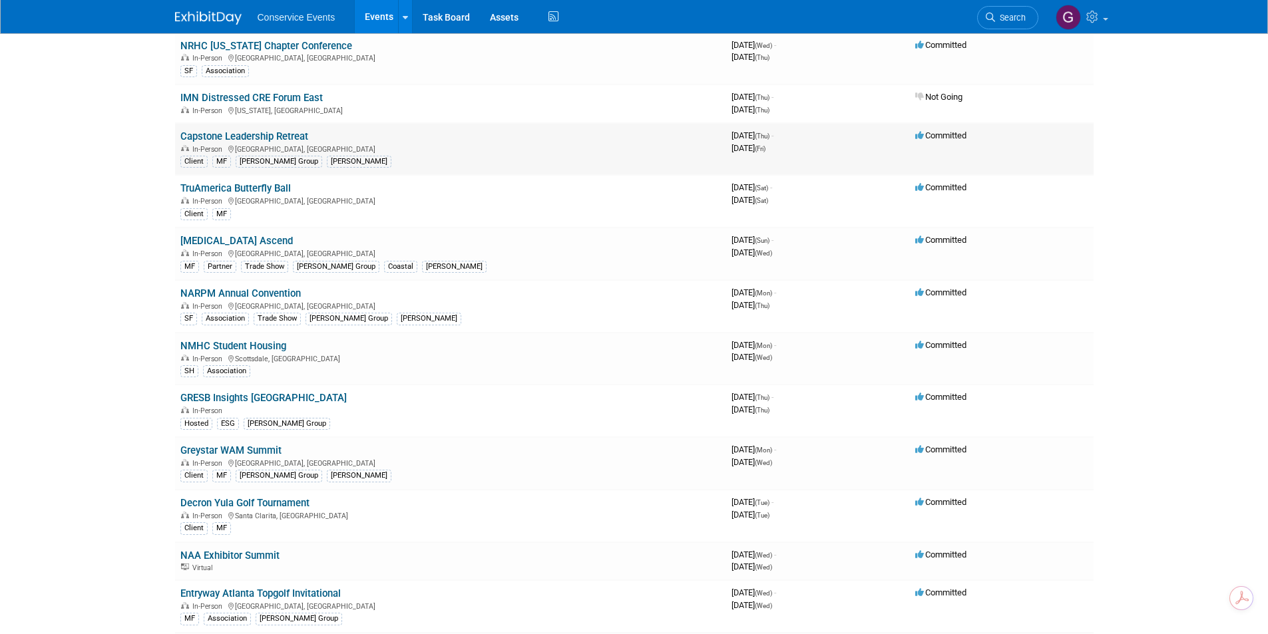
scroll to position [998, 0]
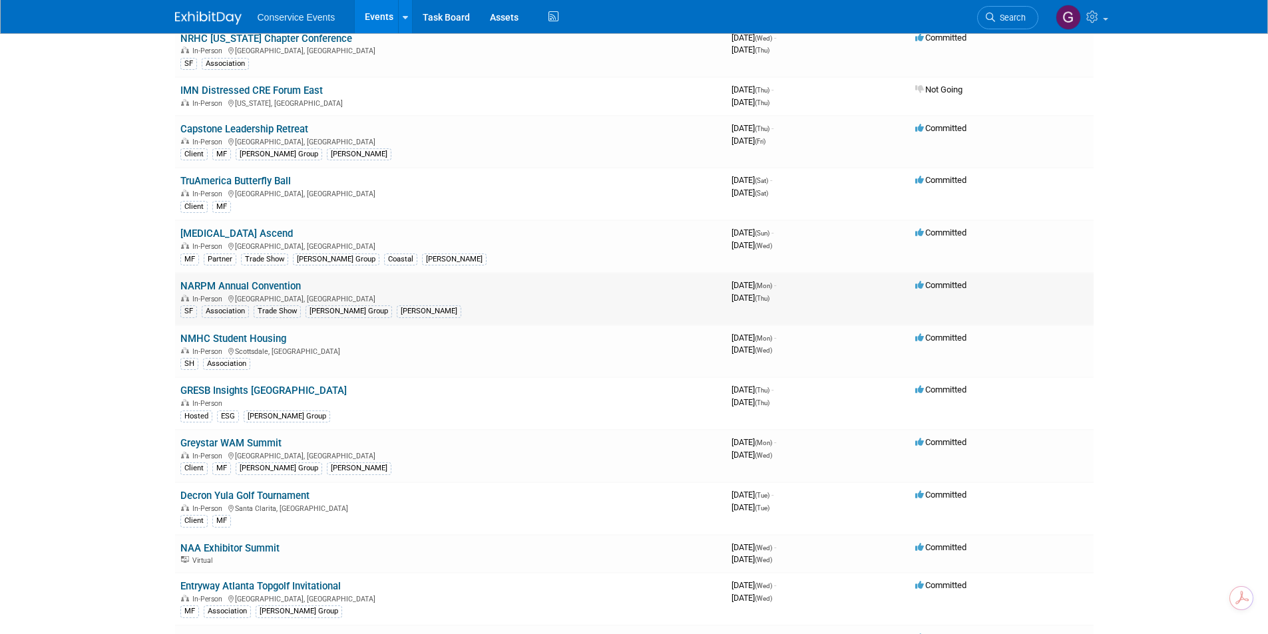
click at [261, 285] on link "NARPM Annual Convention" at bounding box center [240, 286] width 120 height 12
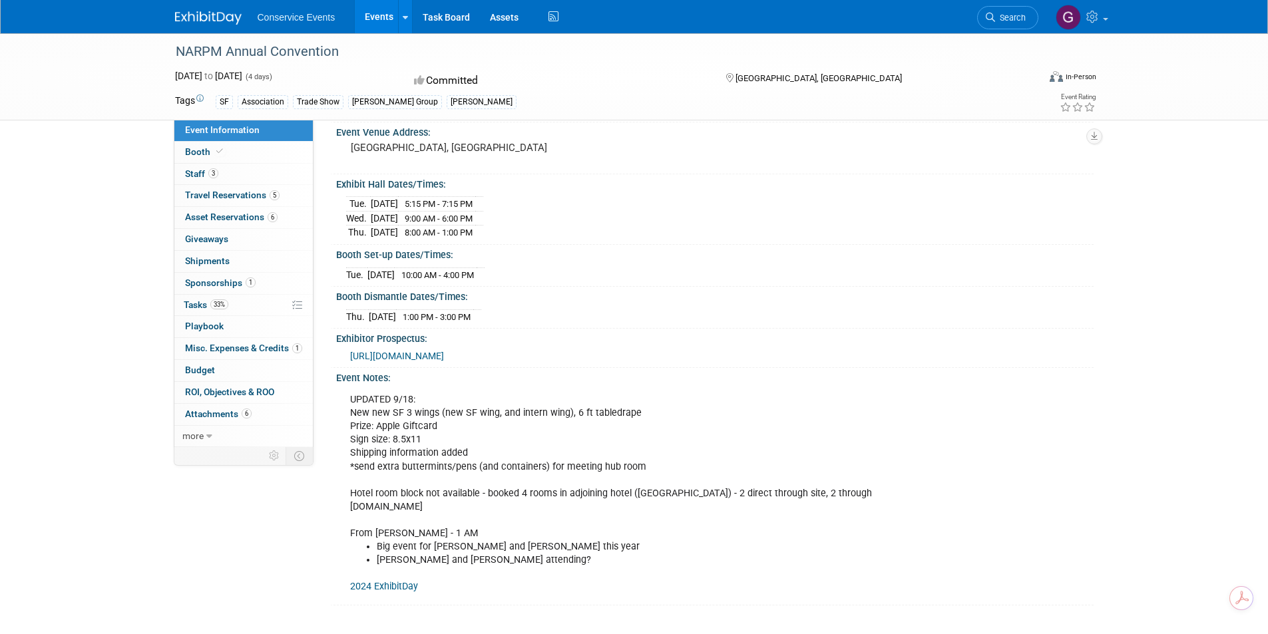
scroll to position [60, 0]
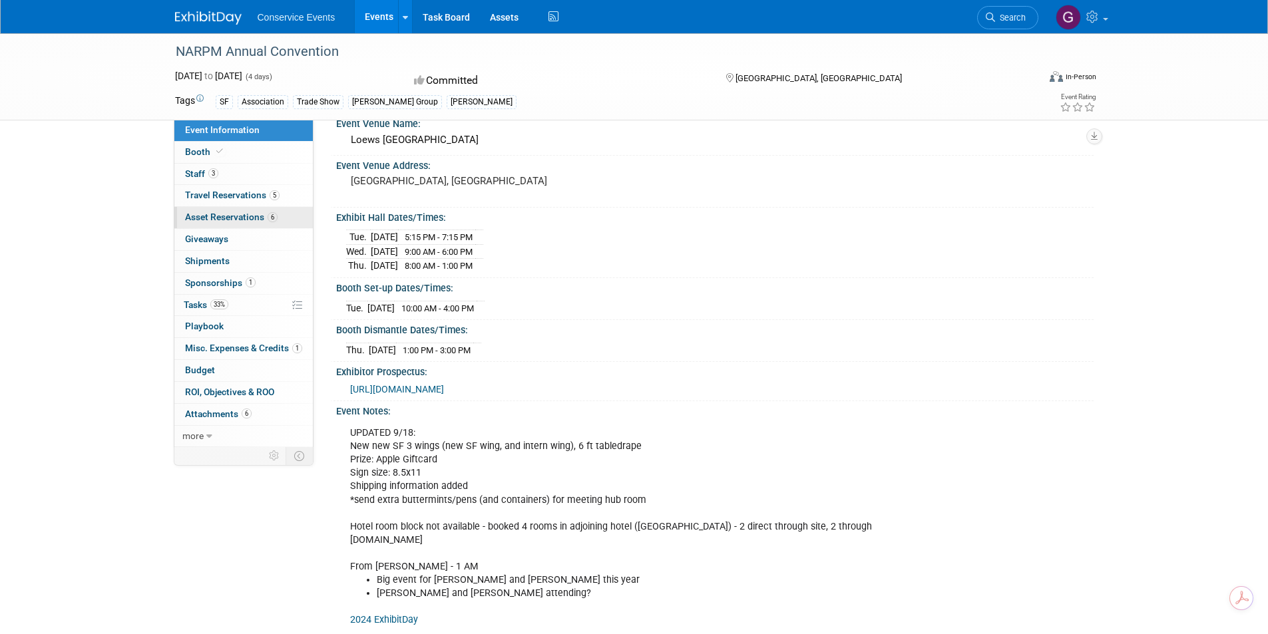
click at [233, 217] on span "Asset Reservations 6" at bounding box center [231, 217] width 93 height 11
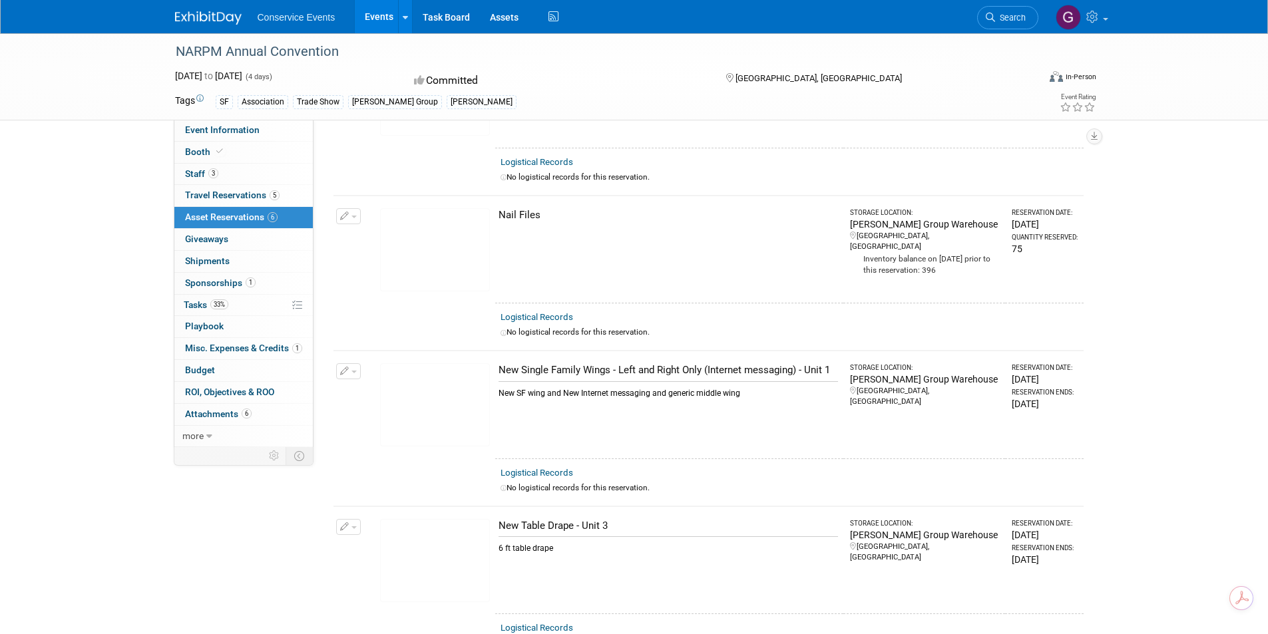
scroll to position [333, 0]
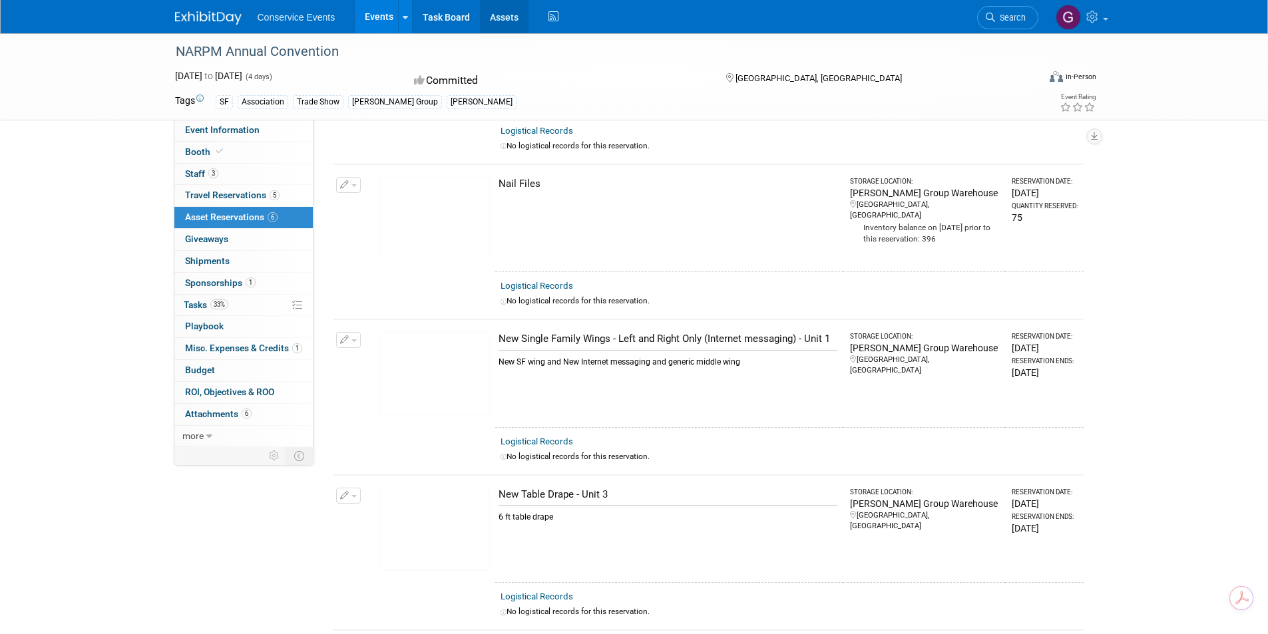
click at [507, 14] on link "Assets" at bounding box center [504, 16] width 49 height 33
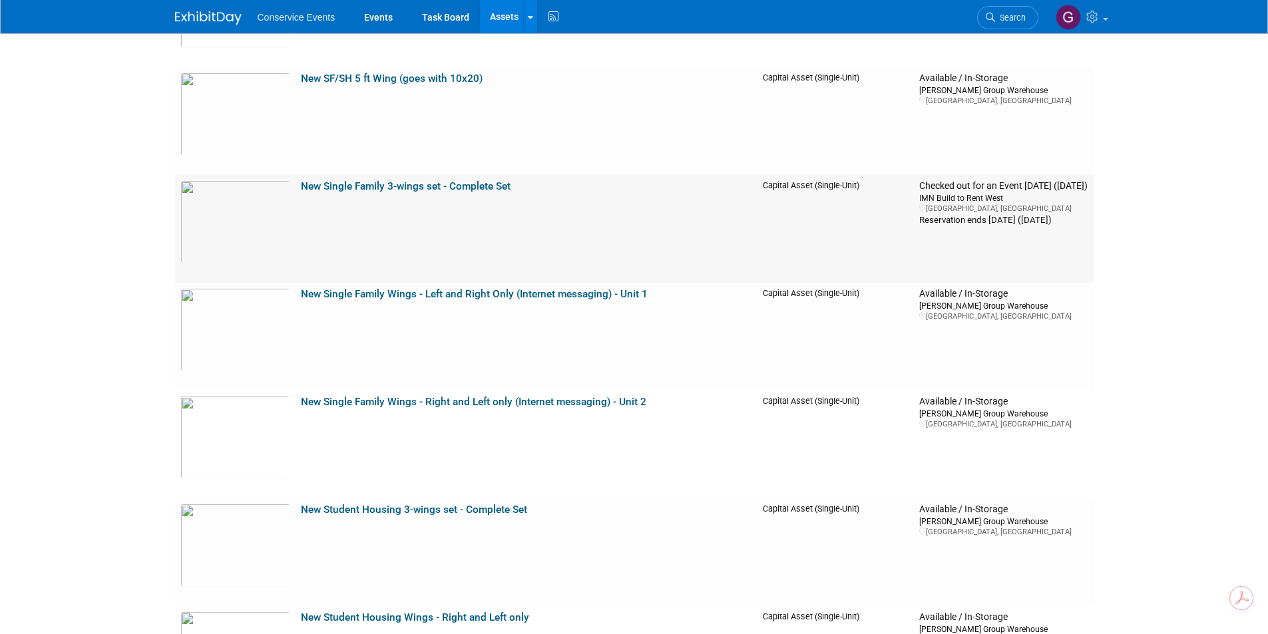
scroll to position [15908, 0]
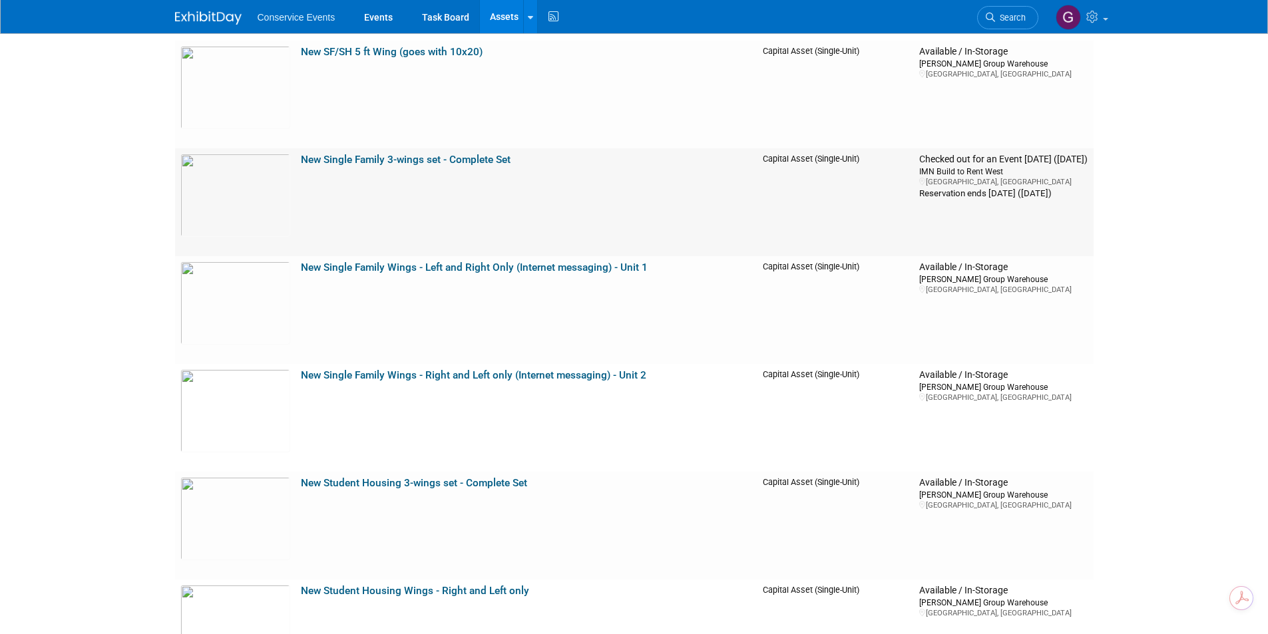
click at [475, 162] on link "New Single Family 3-wings set - Complete Set" at bounding box center [406, 160] width 210 height 12
click at [399, 268] on link "New Single Family Wings - Left and Right Only (Internet messaging) - Unit 1" at bounding box center [474, 268] width 347 height 12
click at [461, 160] on link "New Single Family 3-wings set - Complete Set" at bounding box center [406, 160] width 210 height 12
click at [449, 267] on link "New Single Family Wings - Left and Right Only (Internet messaging) - Unit 1" at bounding box center [474, 268] width 347 height 12
click at [353, 374] on link "New Single Family Wings - Right and Left only (Internet messaging) - Unit 2" at bounding box center [473, 375] width 345 height 12
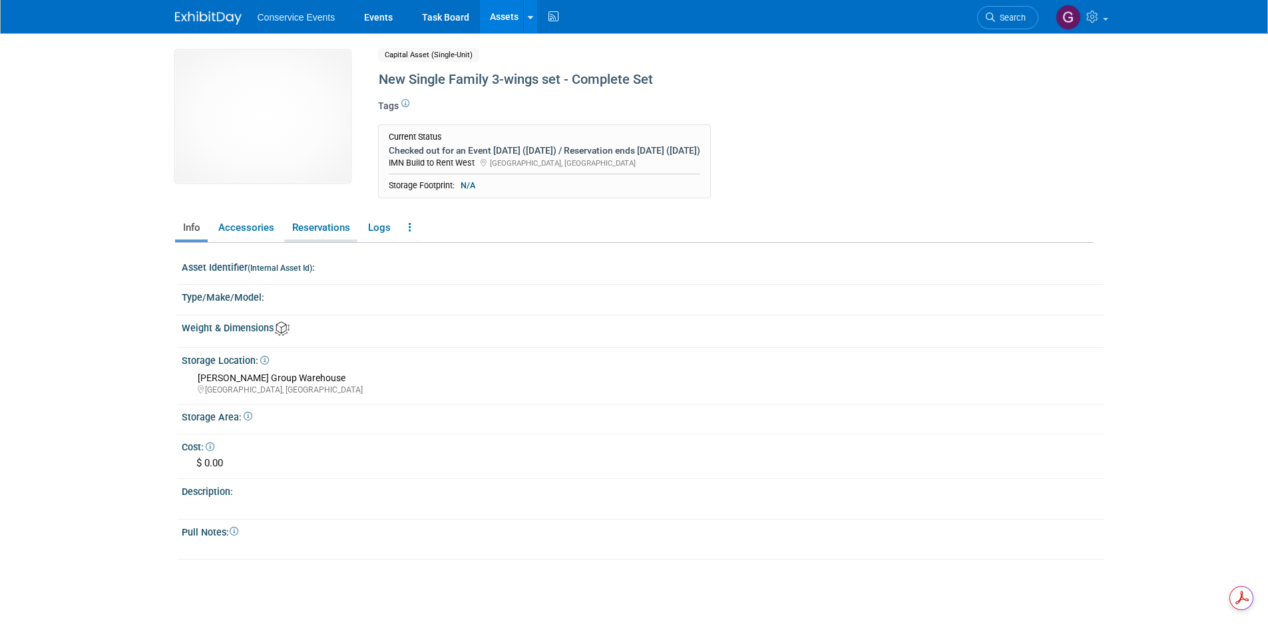
click at [319, 231] on link "Reservations" at bounding box center [320, 227] width 73 height 23
click at [309, 228] on link "Reservations" at bounding box center [320, 227] width 73 height 23
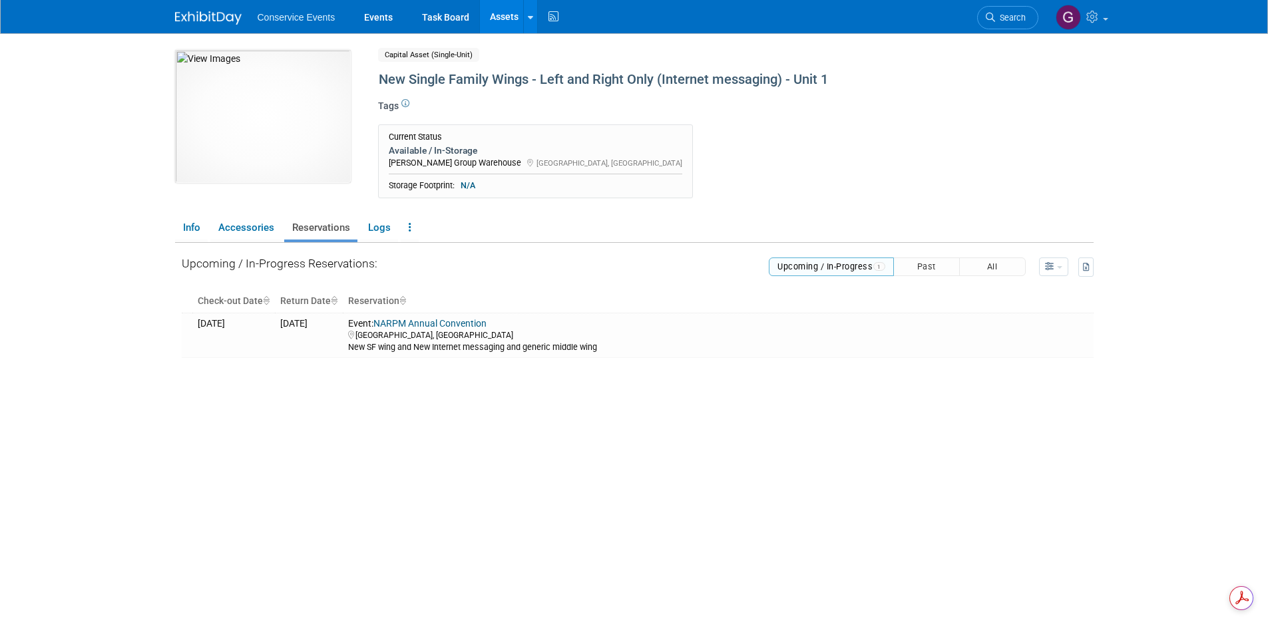
click at [503, 10] on link "Assets" at bounding box center [504, 16] width 49 height 33
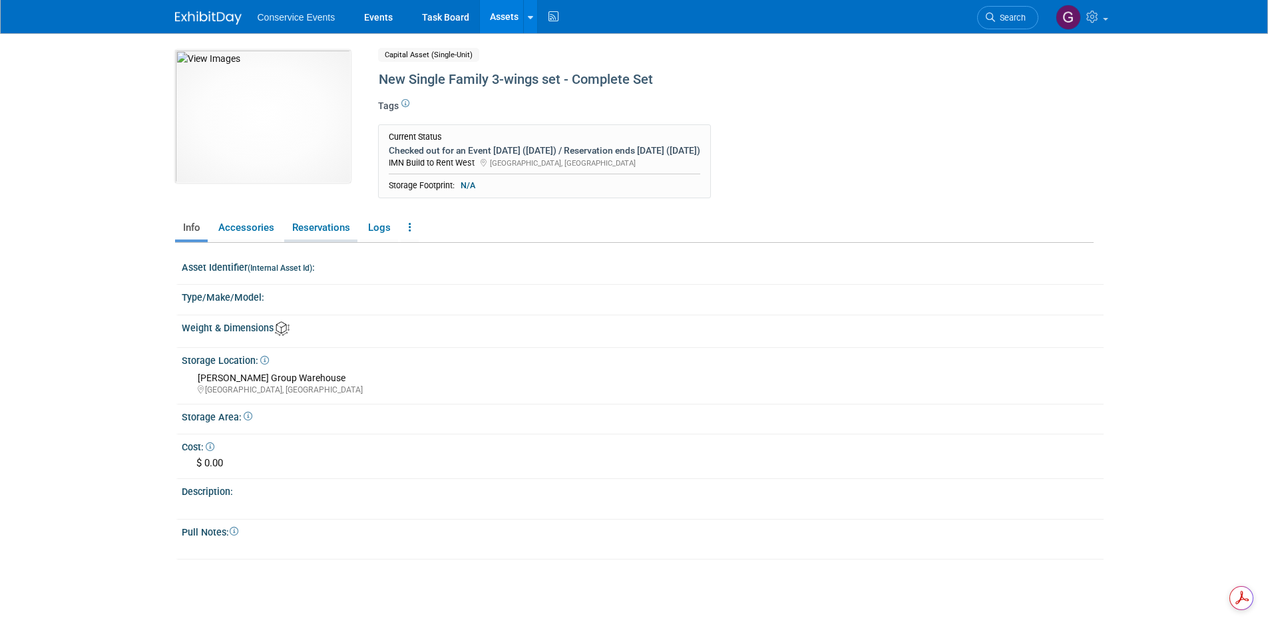
click at [329, 224] on link "Reservations" at bounding box center [320, 227] width 73 height 23
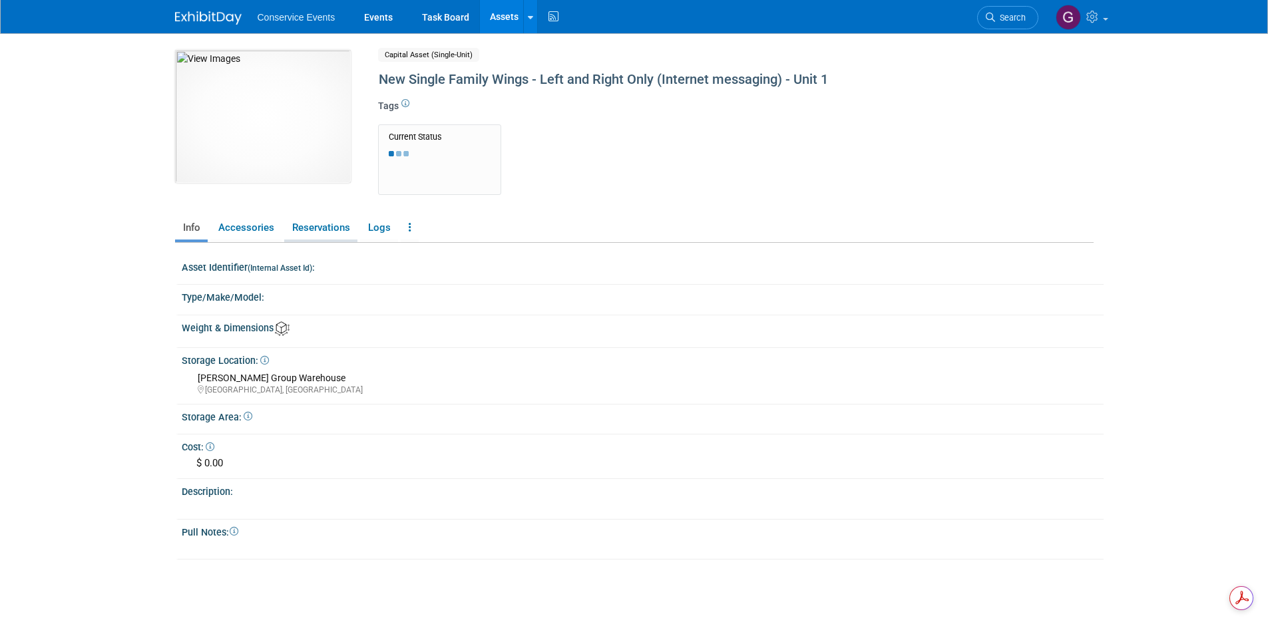
click at [327, 226] on link "Reservations" at bounding box center [320, 227] width 73 height 23
click at [321, 225] on link "Reservations" at bounding box center [320, 227] width 73 height 23
